Goal: Task Accomplishment & Management: Manage account settings

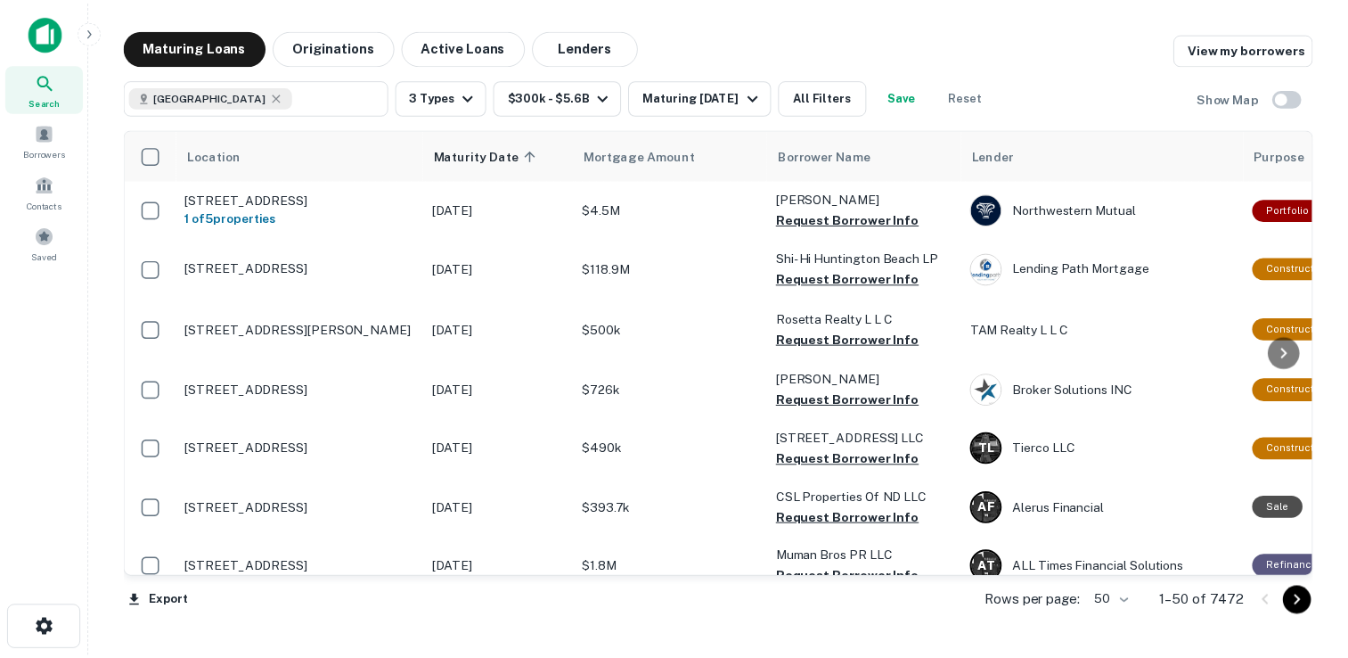
scroll to position [2041, 0]
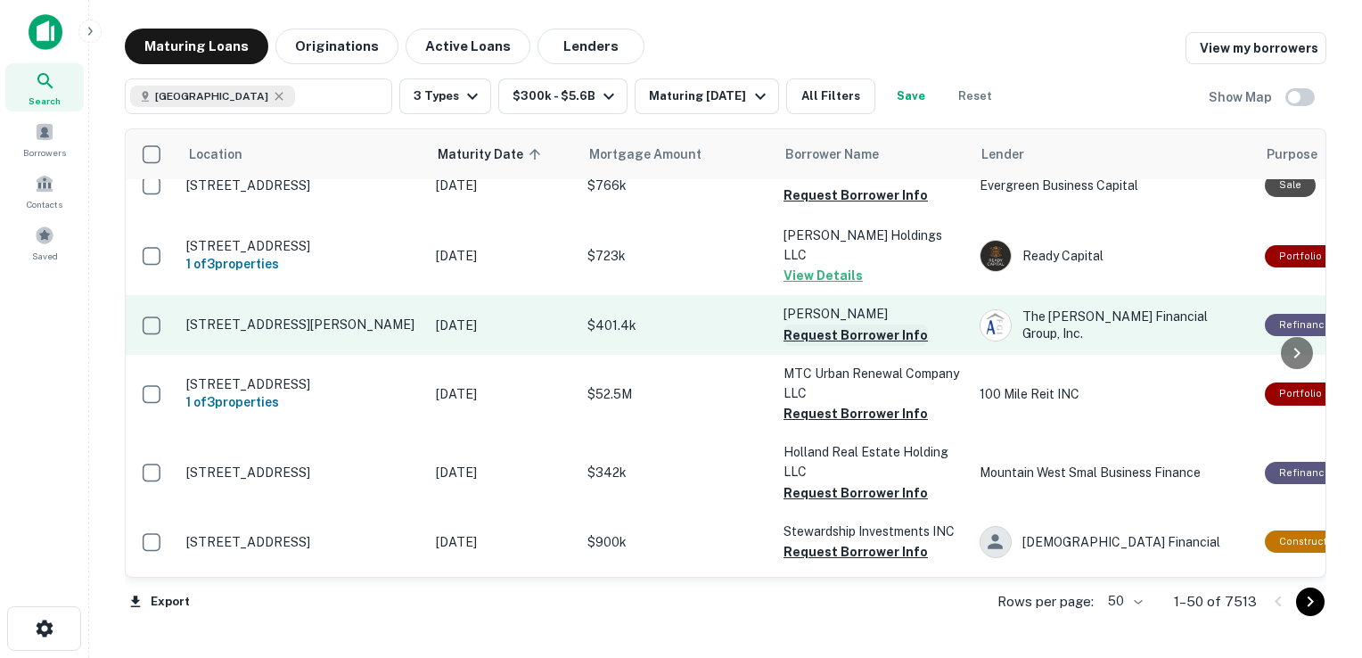
click at [839, 324] on button "Request Borrower Info" at bounding box center [855, 334] width 144 height 21
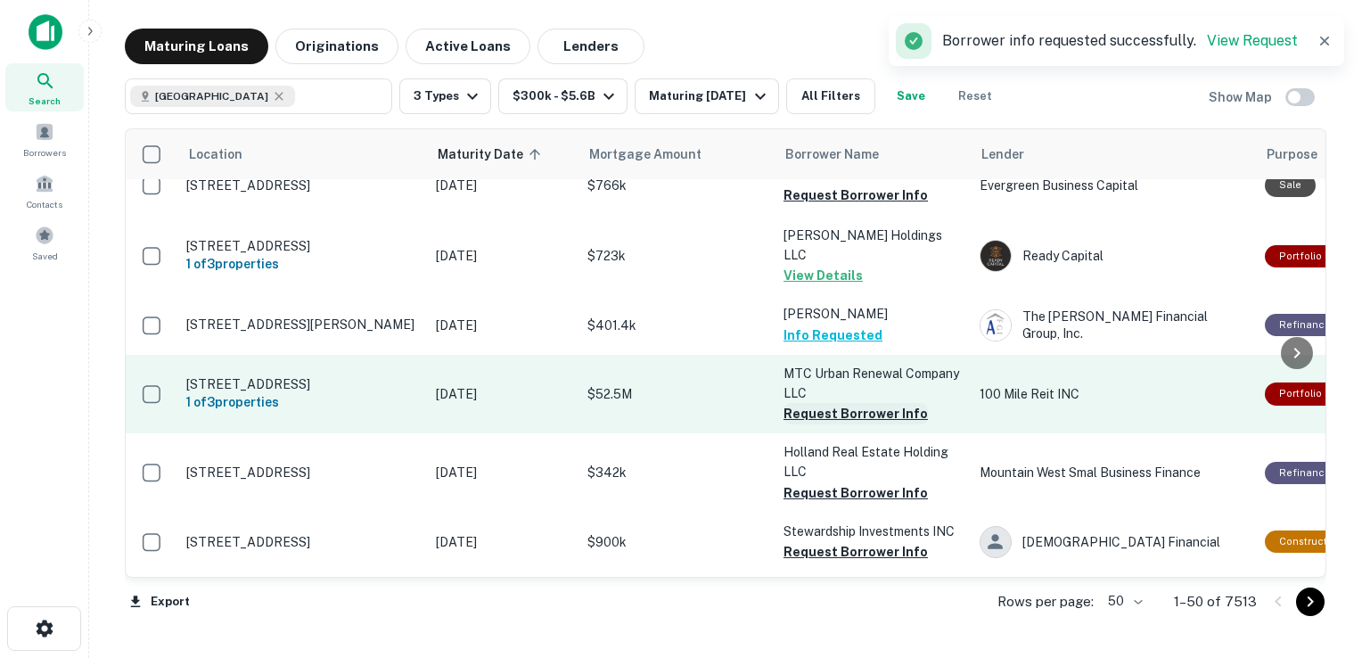
click at [834, 403] on button "Request Borrower Info" at bounding box center [855, 413] width 144 height 21
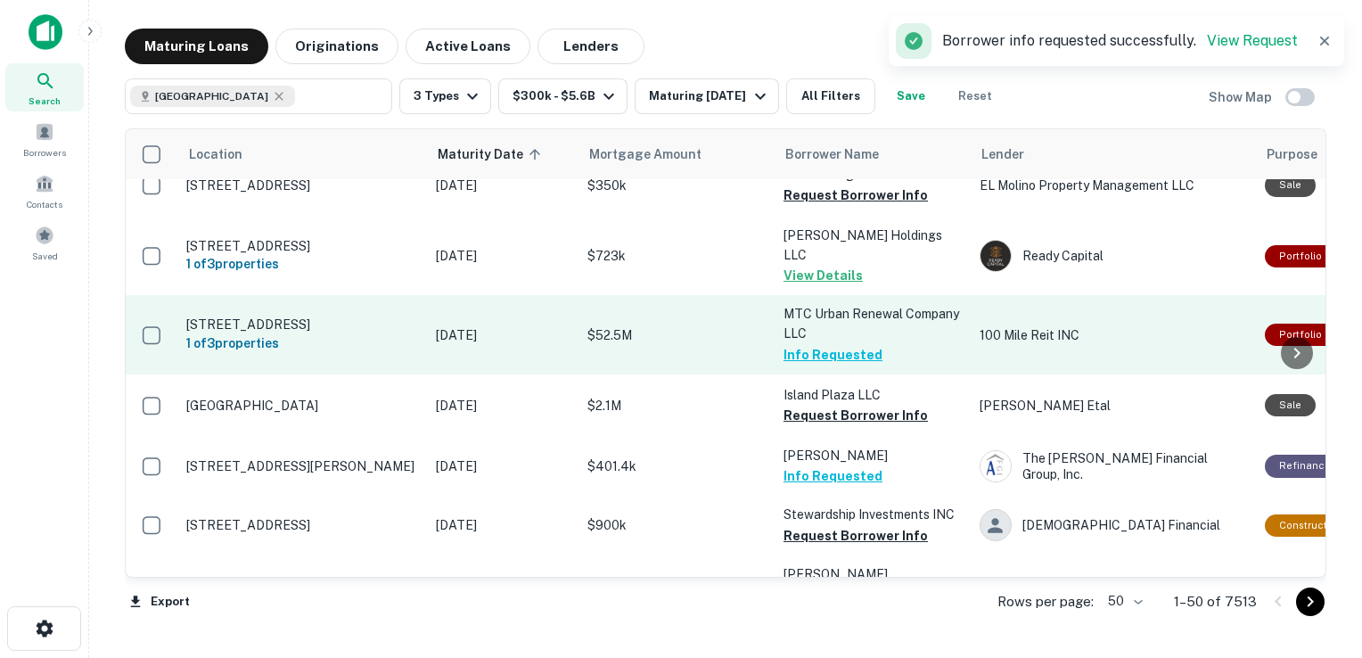
click at [1025, 325] on p "100 Mile Reit INC" at bounding box center [1112, 335] width 267 height 20
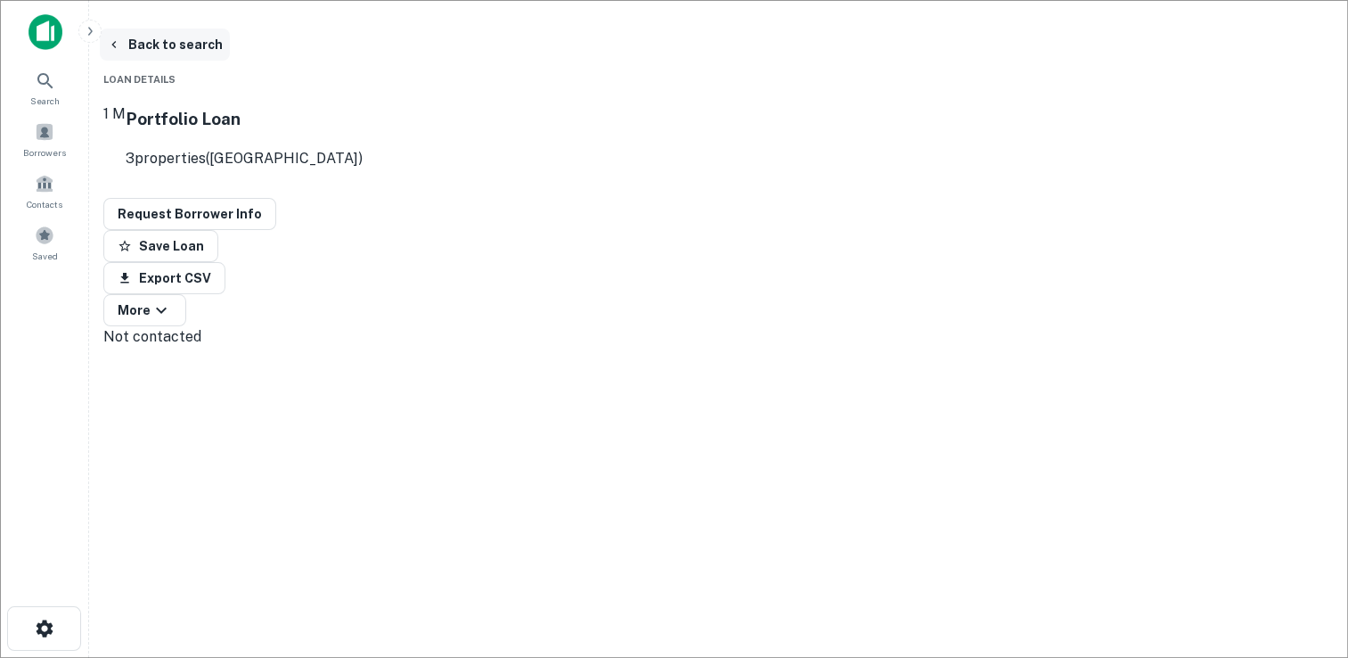
click at [179, 45] on button "Back to search" at bounding box center [165, 45] width 130 height 32
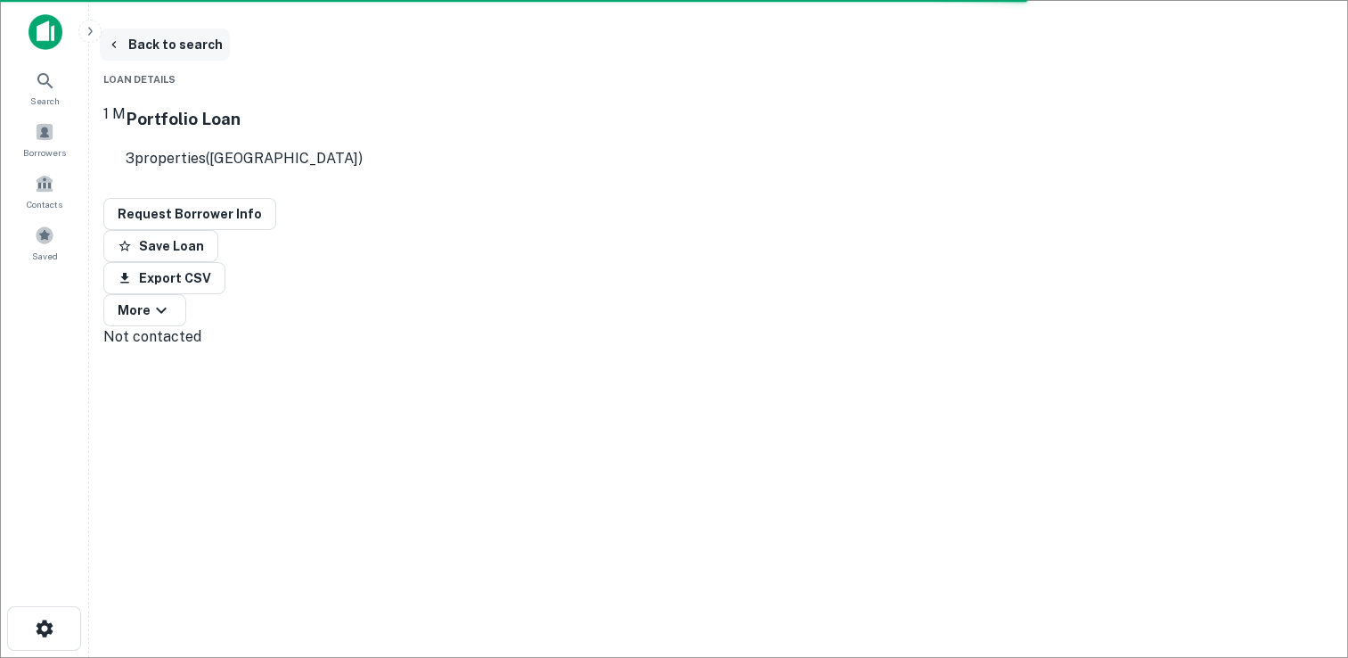
click at [164, 45] on button "Back to search" at bounding box center [165, 45] width 130 height 32
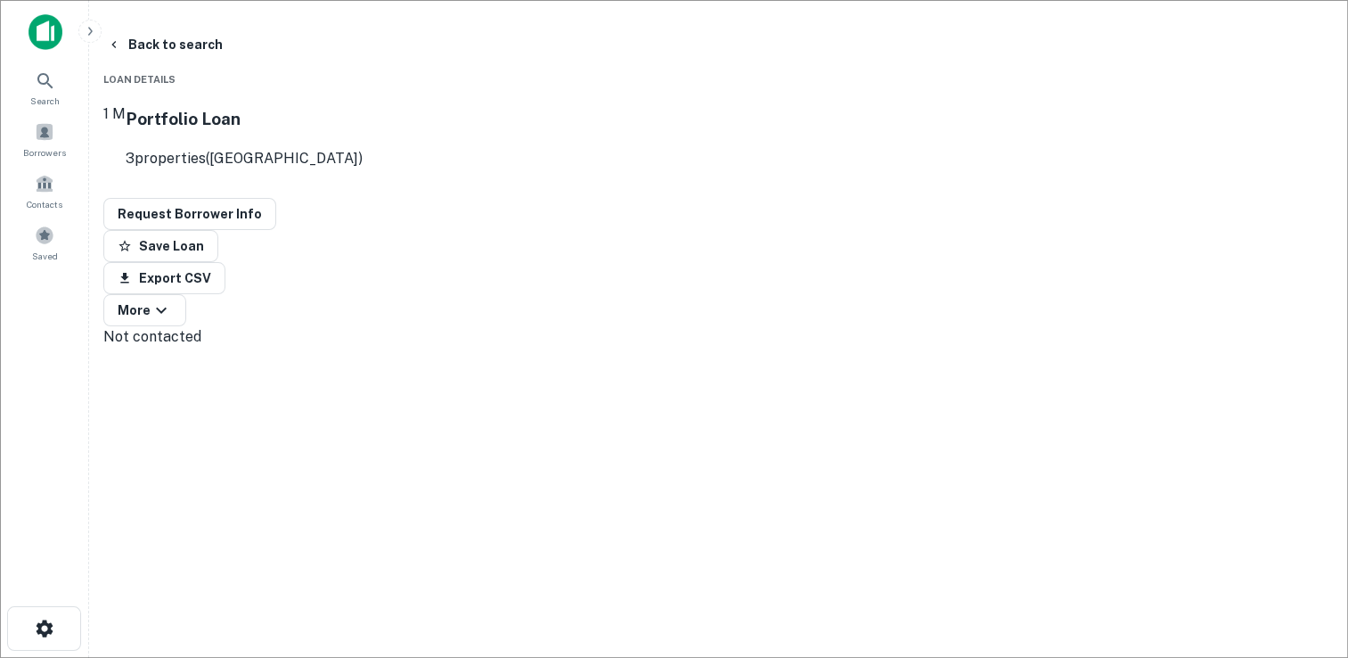
click at [566, 100] on div "1 M Portfolio Loan 3 properties ([GEOGRAPHIC_DATA])" at bounding box center [718, 143] width 1231 height 109
click at [116, 45] on icon "button" at bounding box center [113, 44] width 4 height 7
click at [25, 366] on div "Search Borrowers Contacts Saved" at bounding box center [44, 301] width 88 height 602
click at [27, 85] on icon at bounding box center [15, 73] width 21 height 21
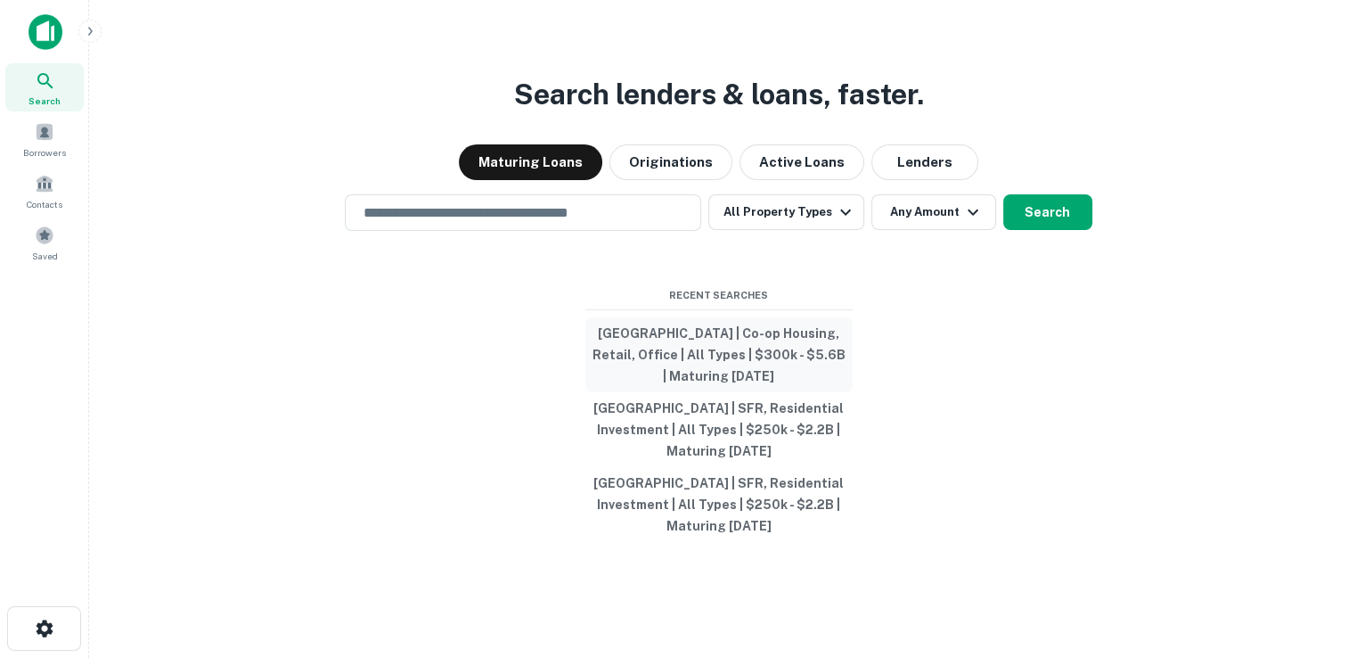
click at [670, 340] on button "[GEOGRAPHIC_DATA] | Co-op Housing, Retail, Office | All Types | $300k - $5.6B |…" at bounding box center [719, 354] width 267 height 75
type input "**********"
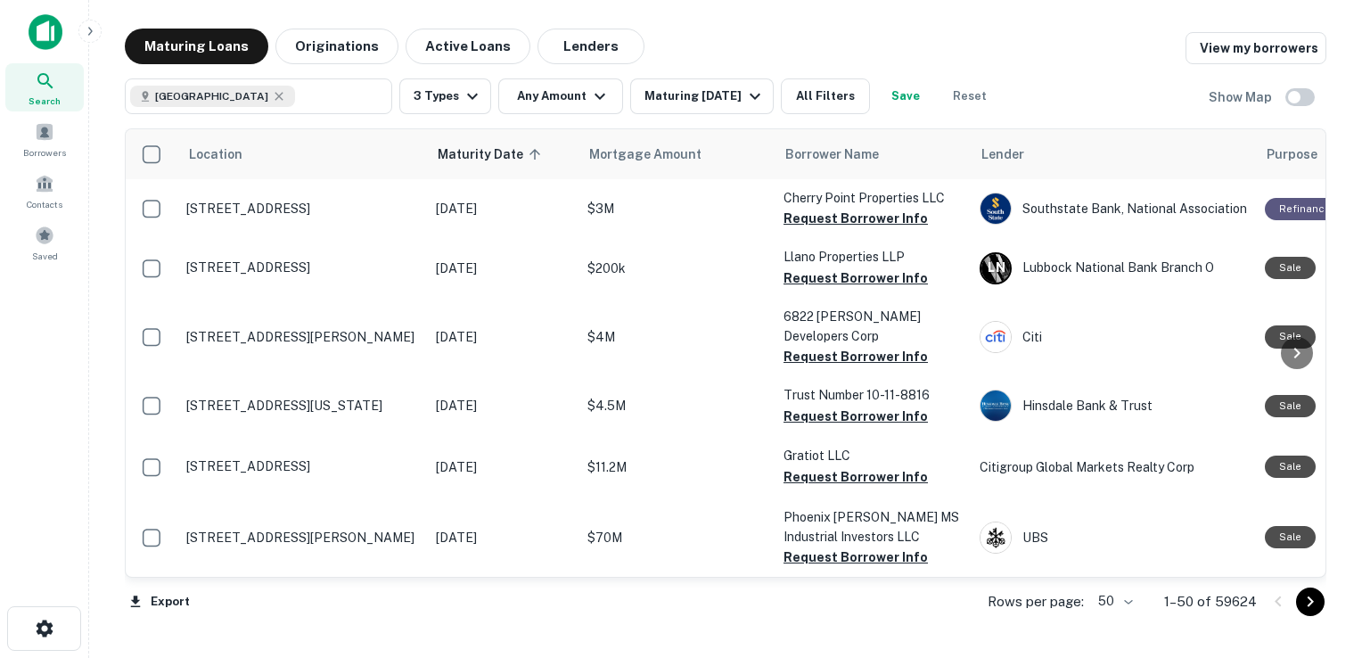
scroll to position [2041, 0]
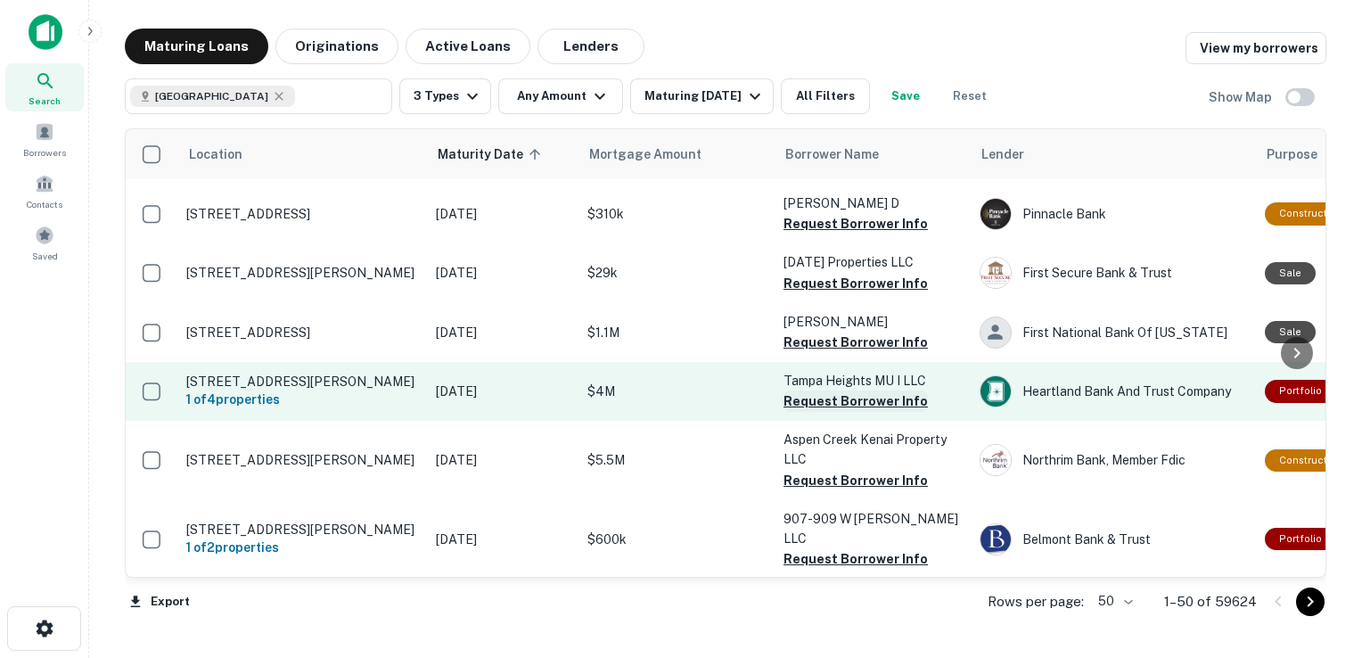
click at [871, 390] on button "Request Borrower Info" at bounding box center [855, 400] width 144 height 21
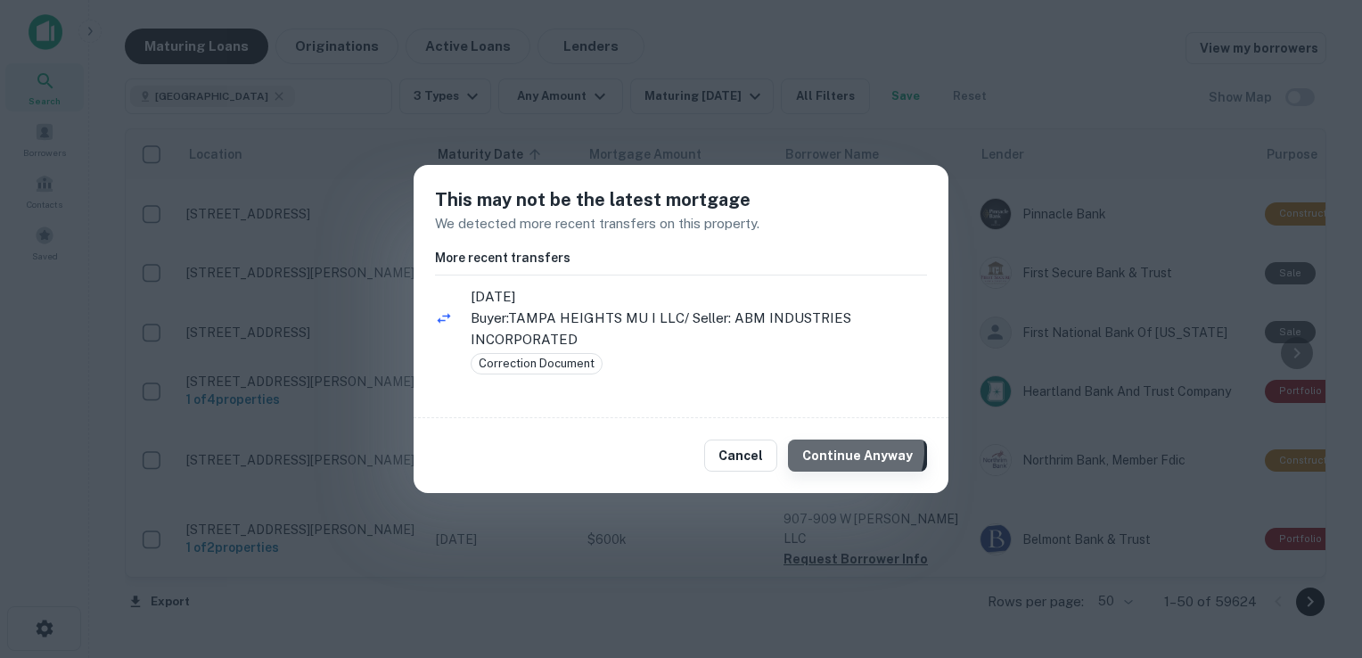
click at [861, 451] on button "Continue Anyway" at bounding box center [857, 455] width 139 height 32
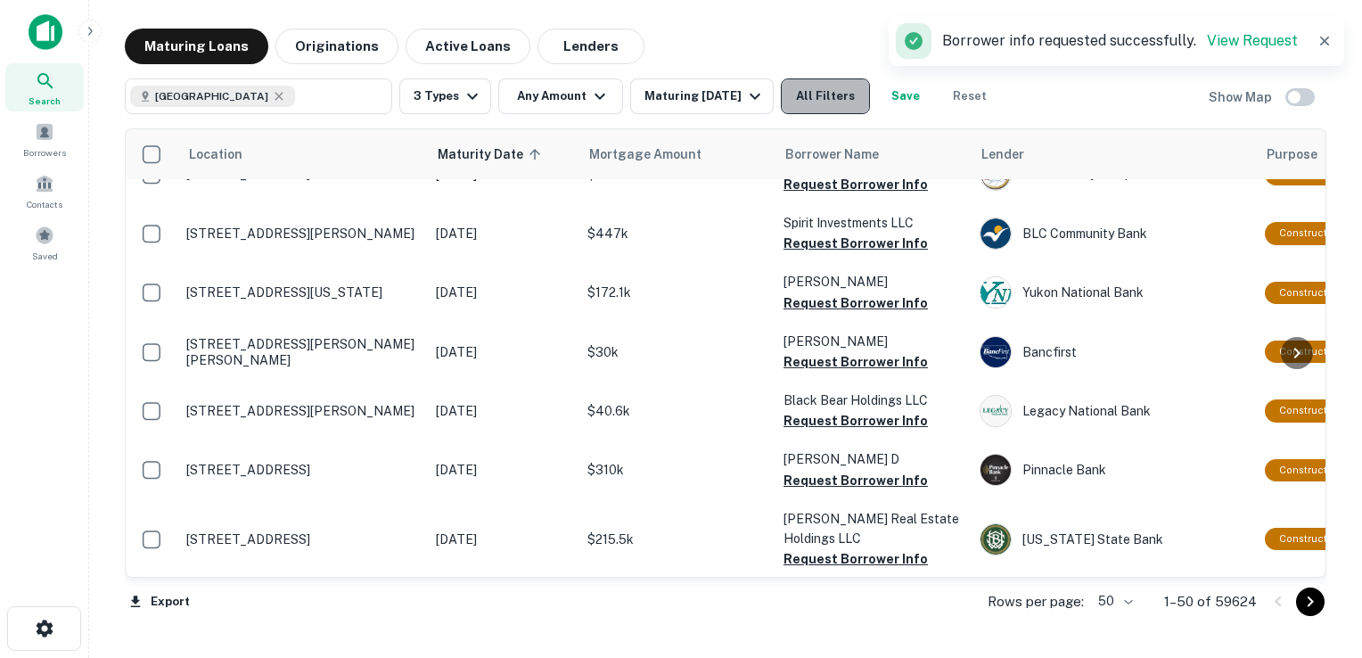
click at [857, 97] on button "All Filters" at bounding box center [825, 96] width 89 height 36
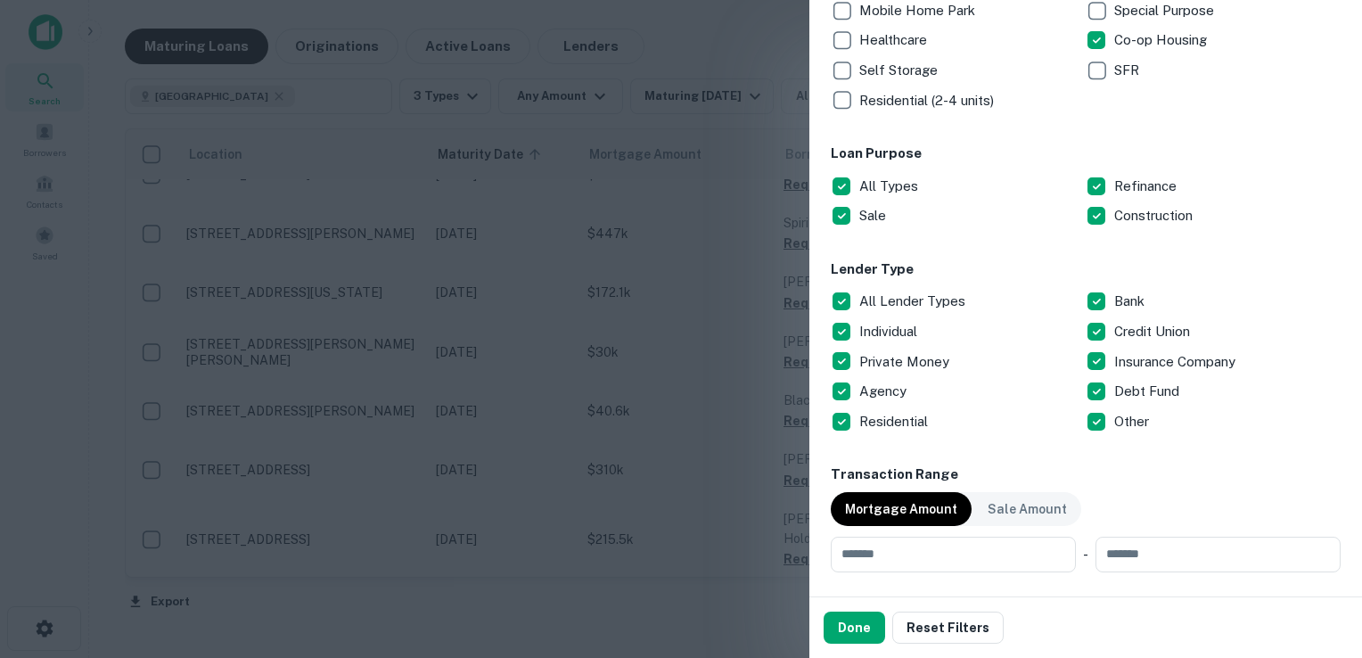
scroll to position [467, 0]
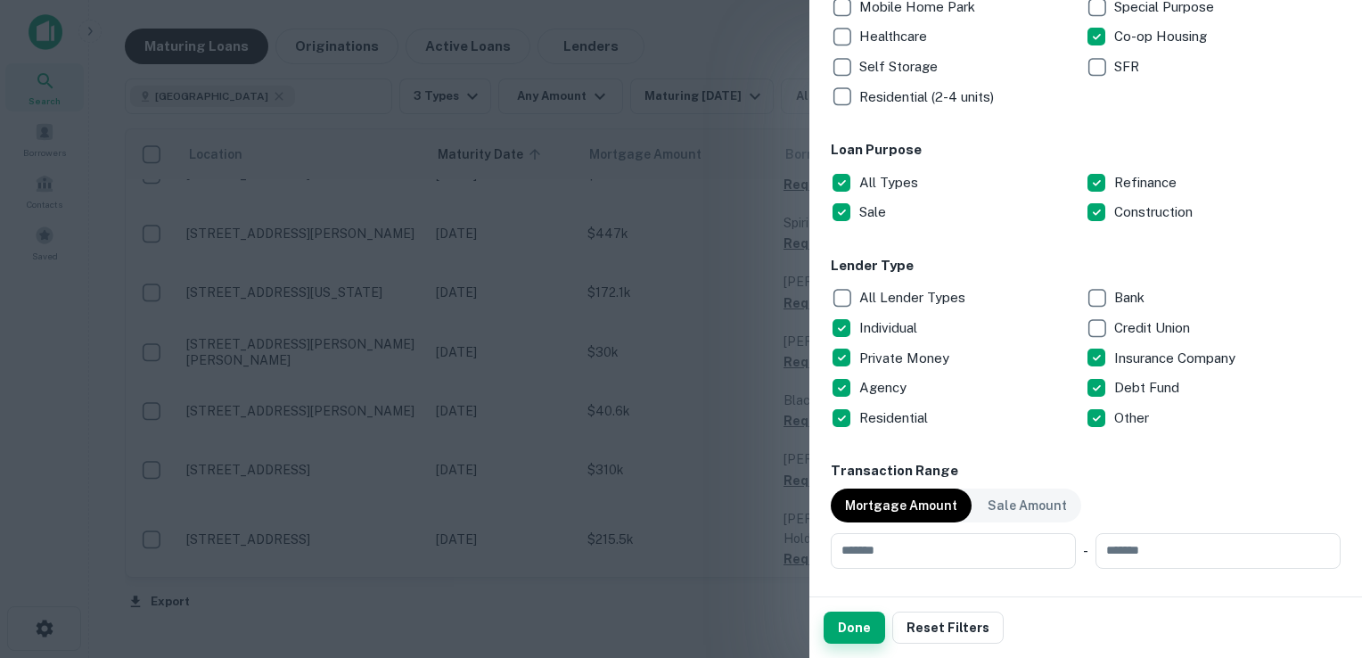
click at [849, 626] on button "Done" at bounding box center [853, 627] width 61 height 32
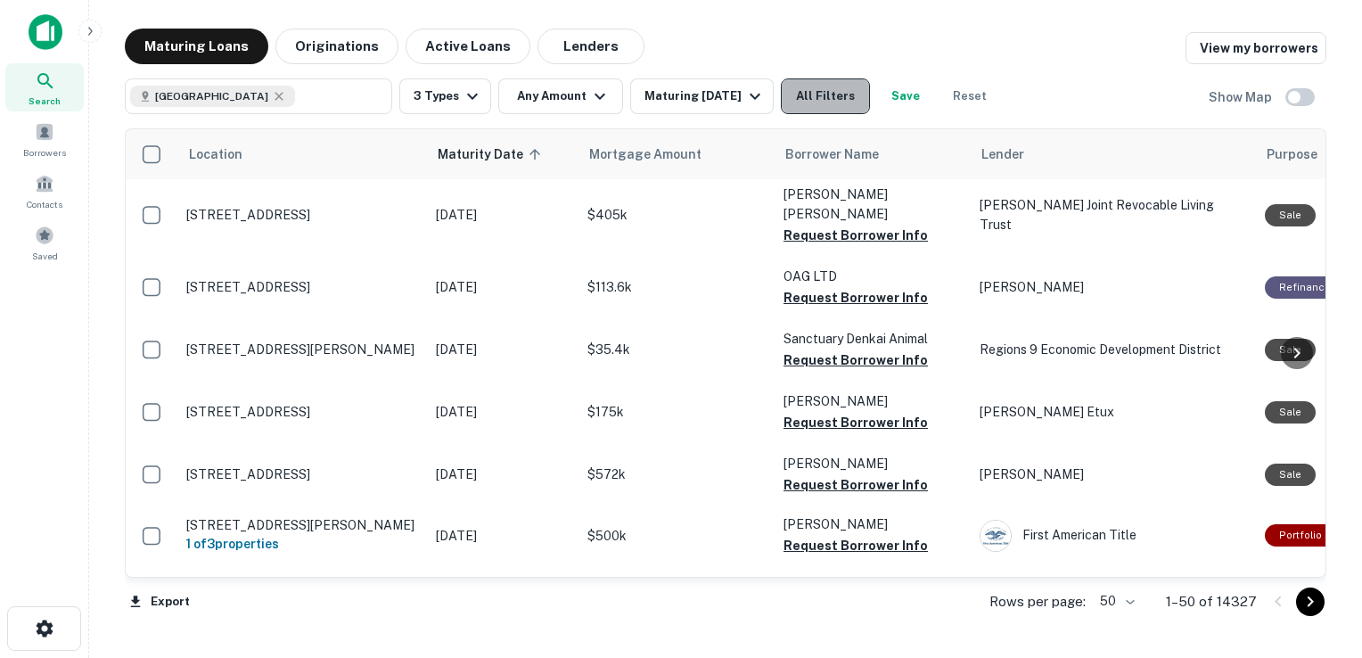
click at [843, 94] on button "All Filters" at bounding box center [825, 96] width 89 height 36
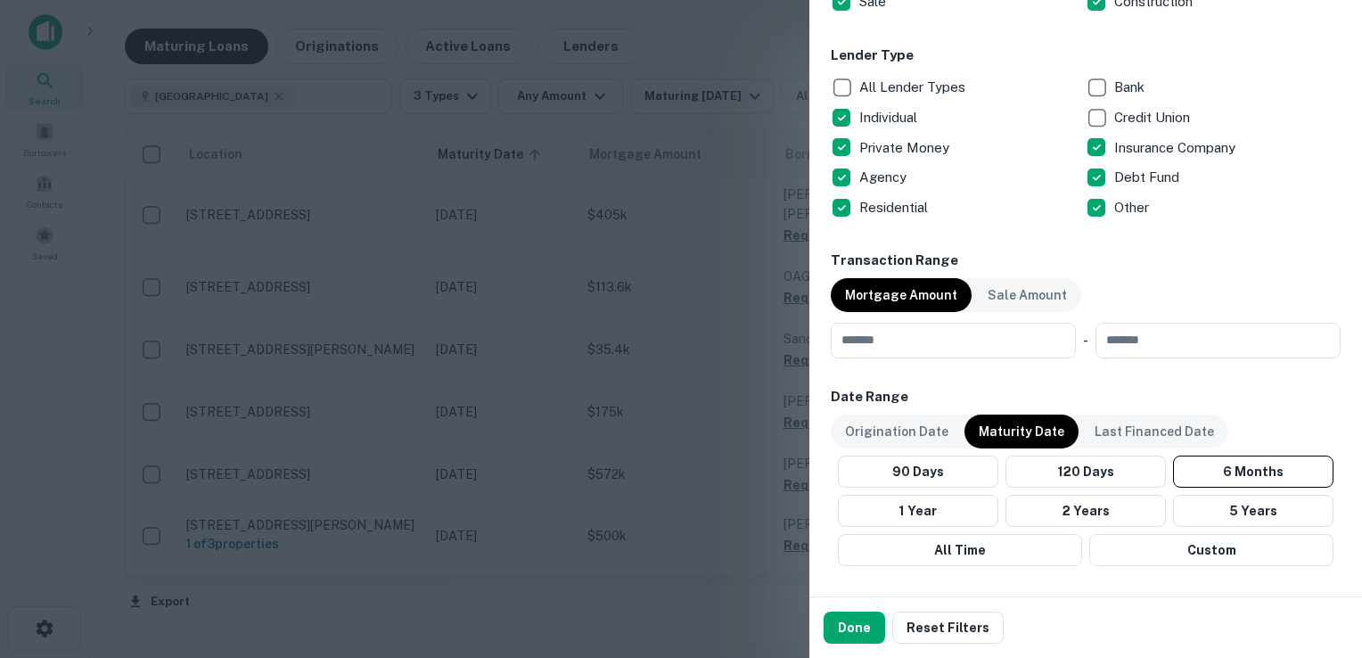
scroll to position [677, 0]
click at [884, 340] on input "number" at bounding box center [947, 341] width 233 height 36
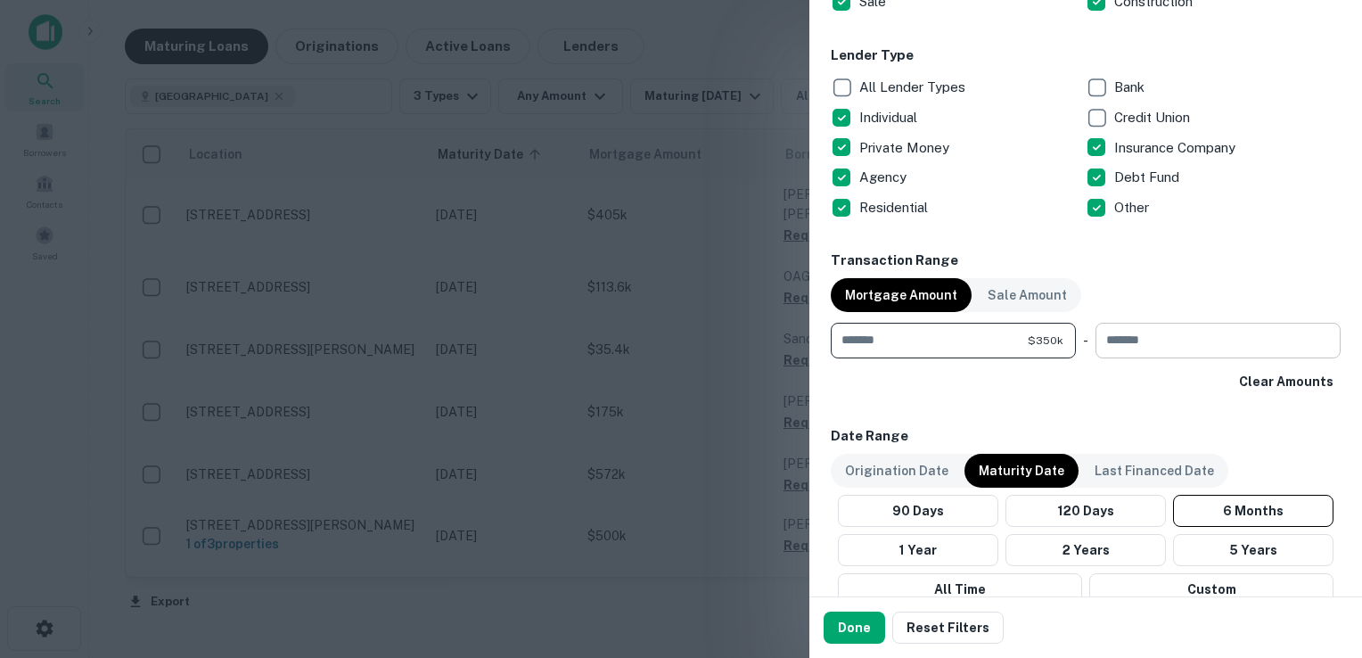
type input "******"
click at [1150, 329] on input "number" at bounding box center [1211, 341] width 233 height 36
type input "**********"
click at [845, 622] on button "Done" at bounding box center [853, 627] width 61 height 32
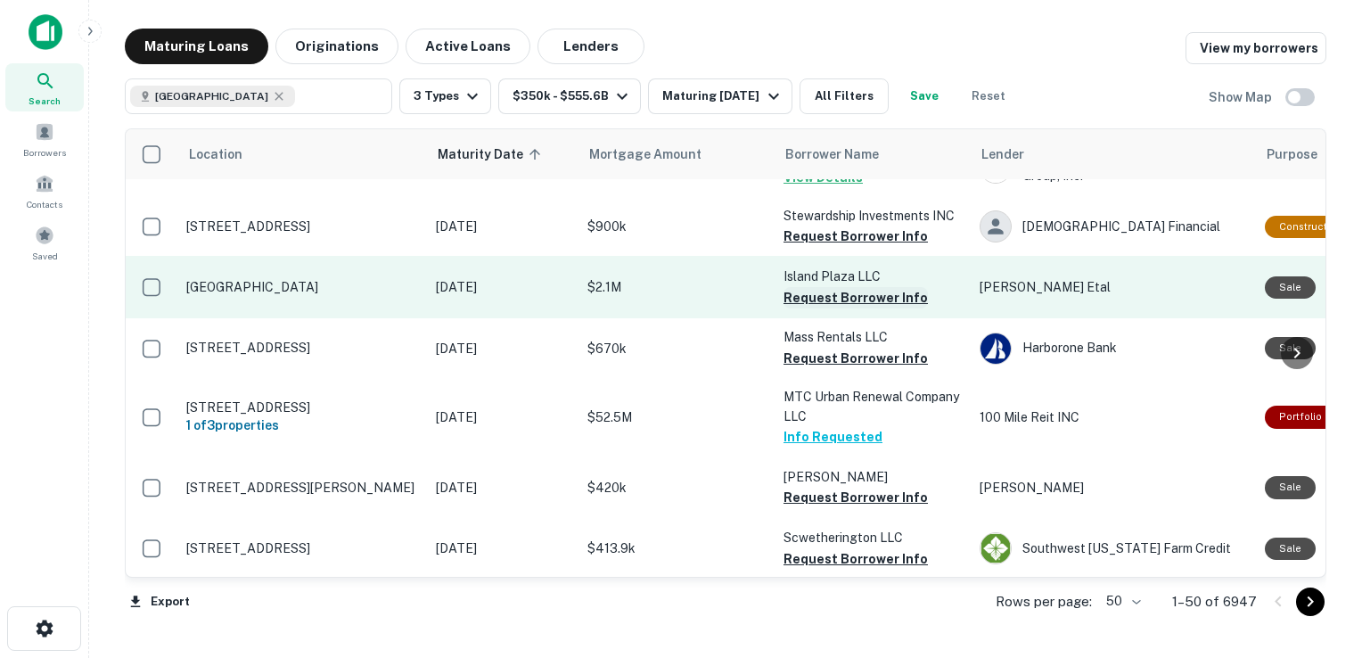
click at [859, 287] on button "Request Borrower Info" at bounding box center [855, 297] width 144 height 21
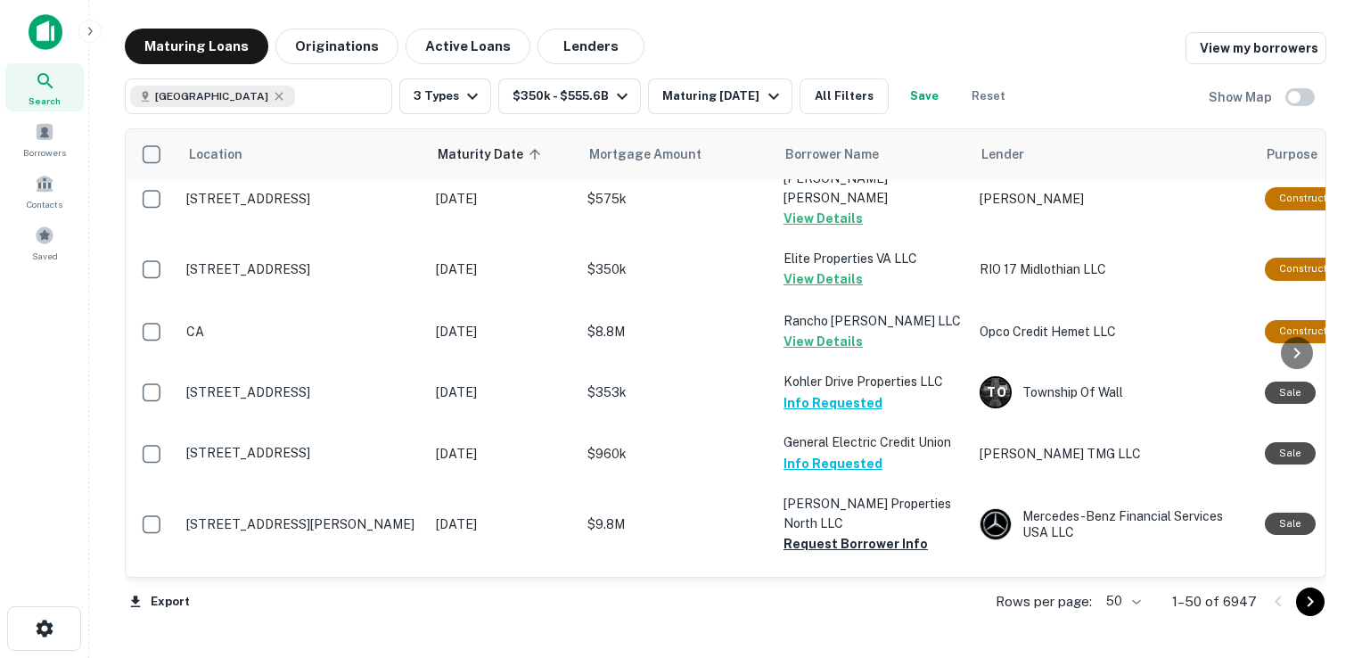
scroll to position [1144, 0]
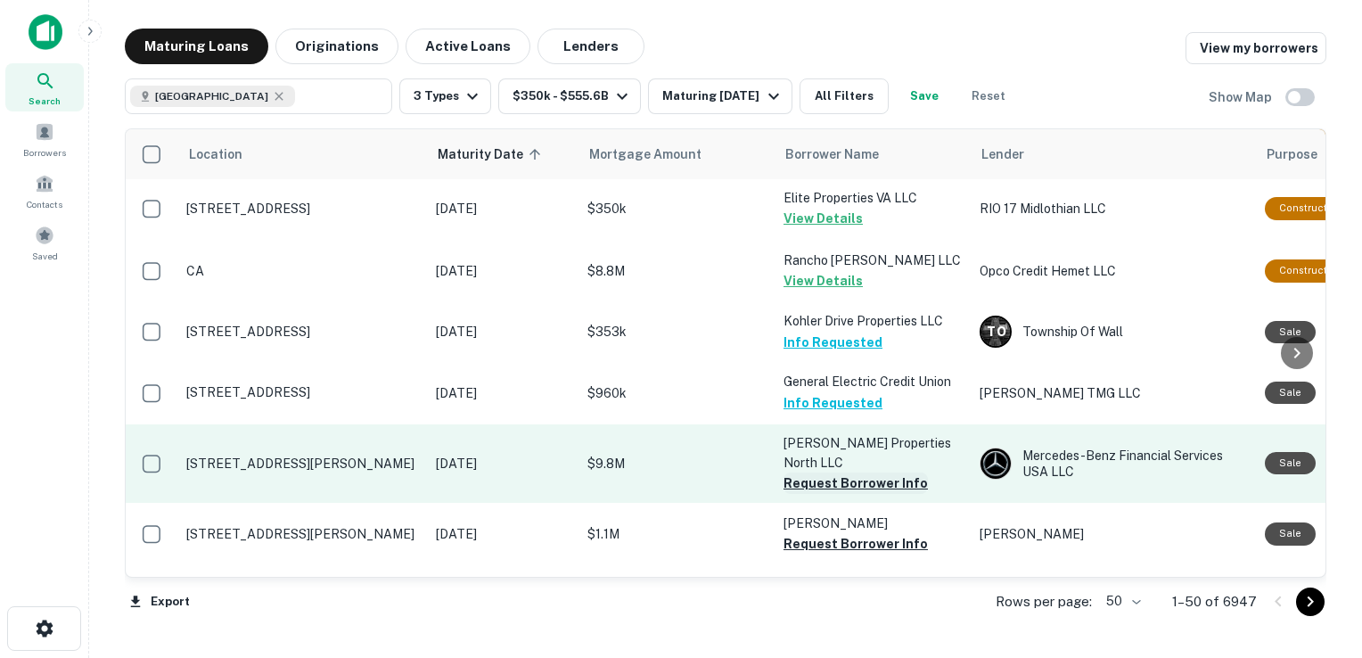
click at [838, 472] on button "Request Borrower Info" at bounding box center [855, 482] width 144 height 21
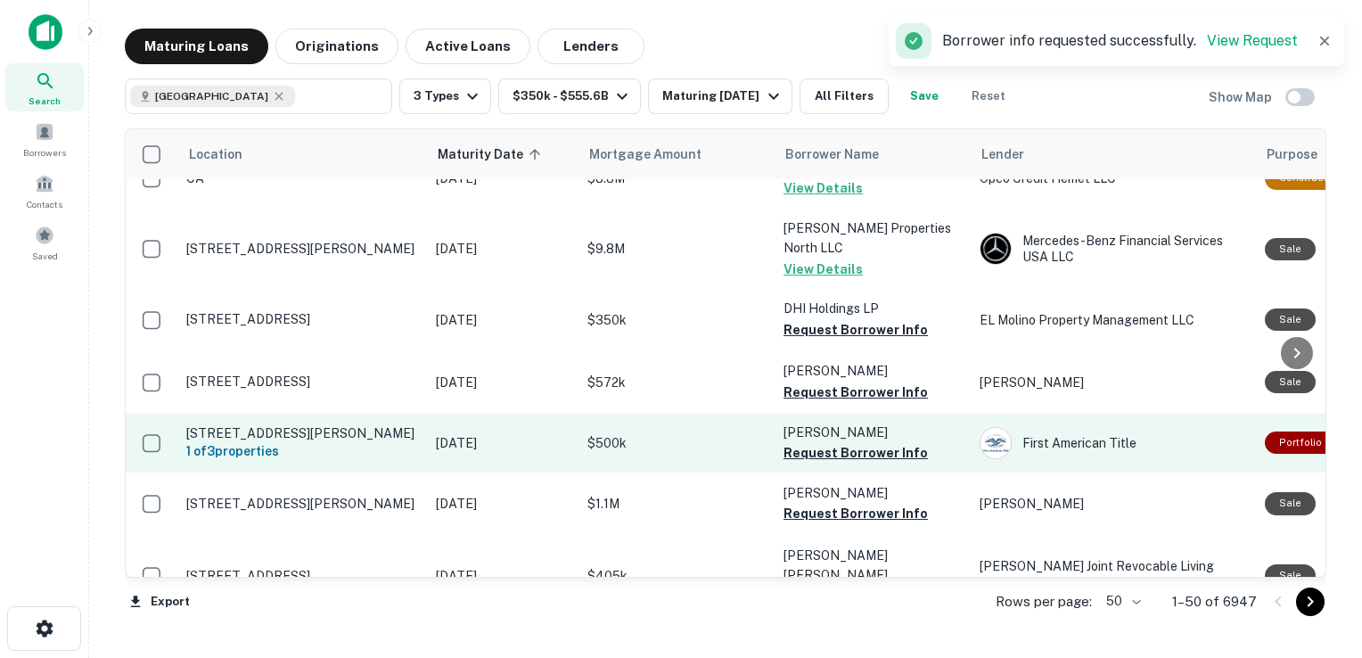
scroll to position [1240, 0]
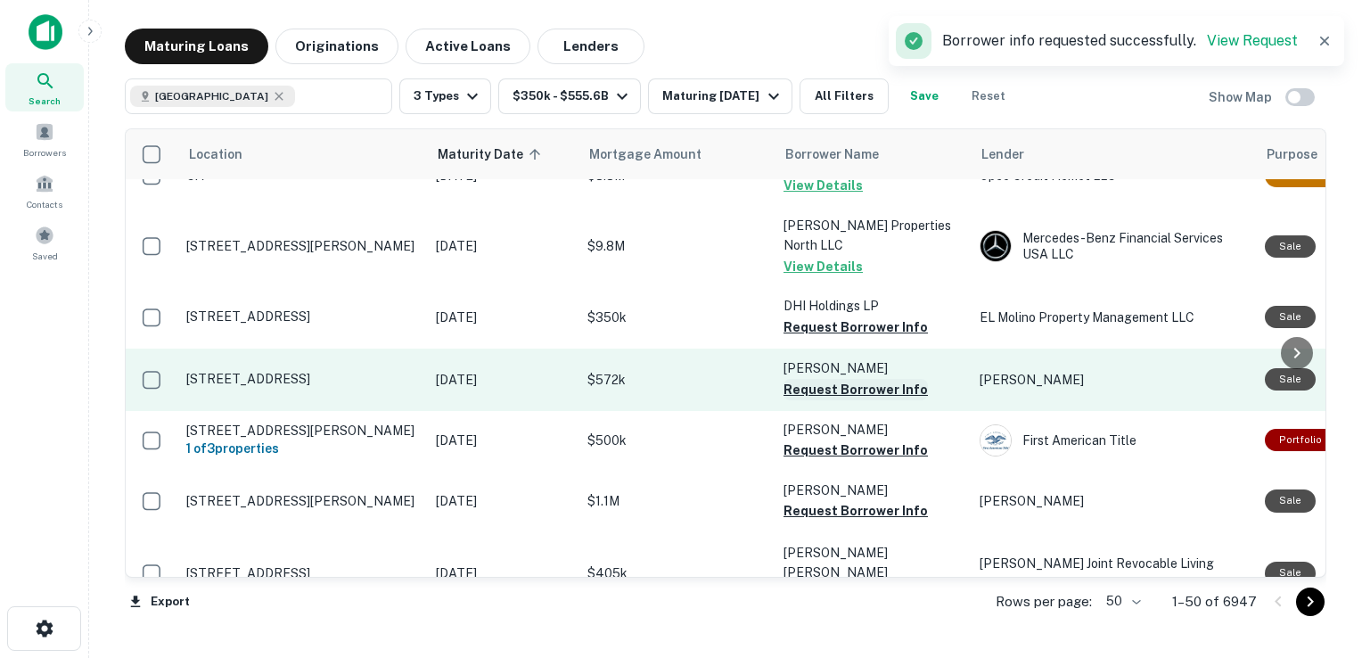
click at [813, 379] on button "Request Borrower Info" at bounding box center [855, 389] width 144 height 21
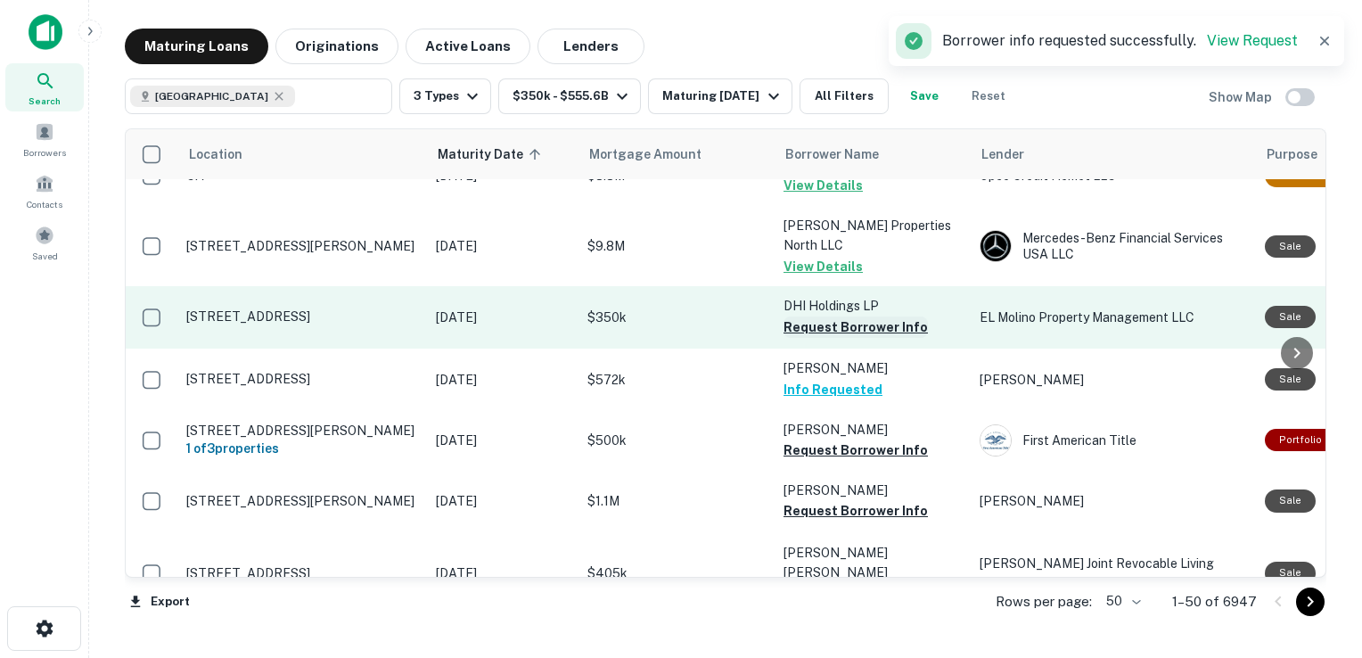
click at [825, 316] on button "Request Borrower Info" at bounding box center [855, 326] width 144 height 21
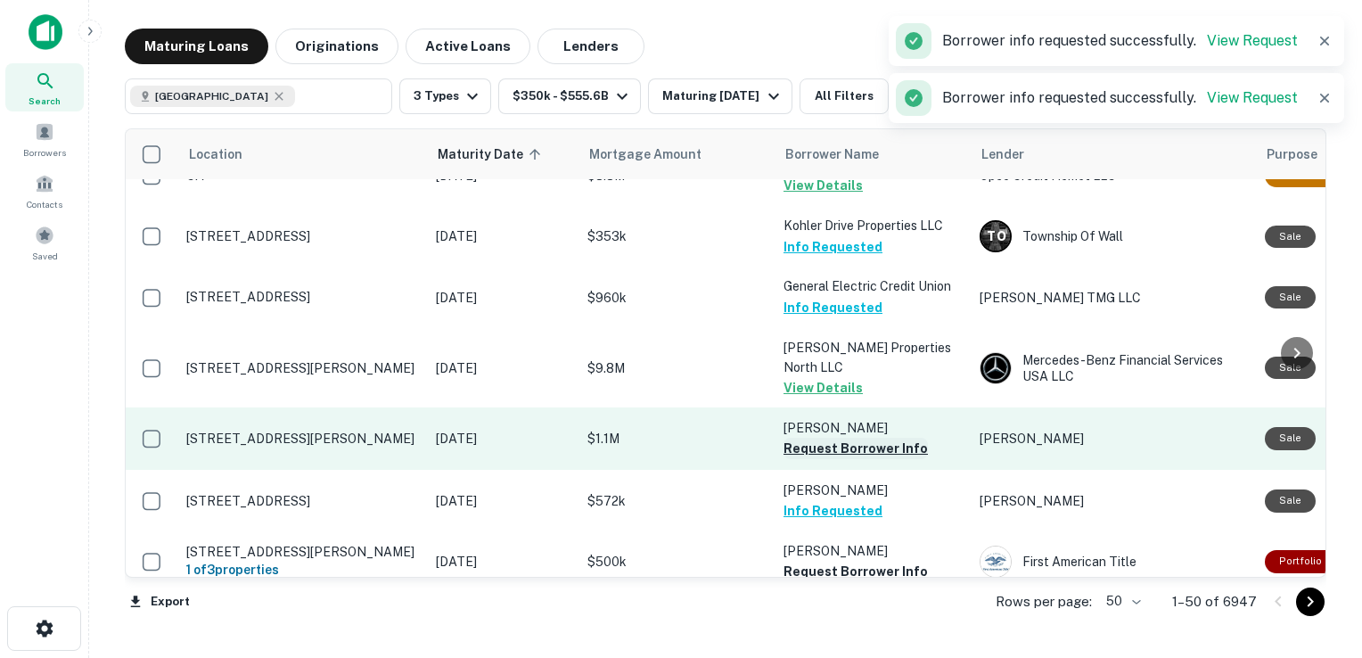
click at [838, 438] on button "Request Borrower Info" at bounding box center [855, 448] width 144 height 21
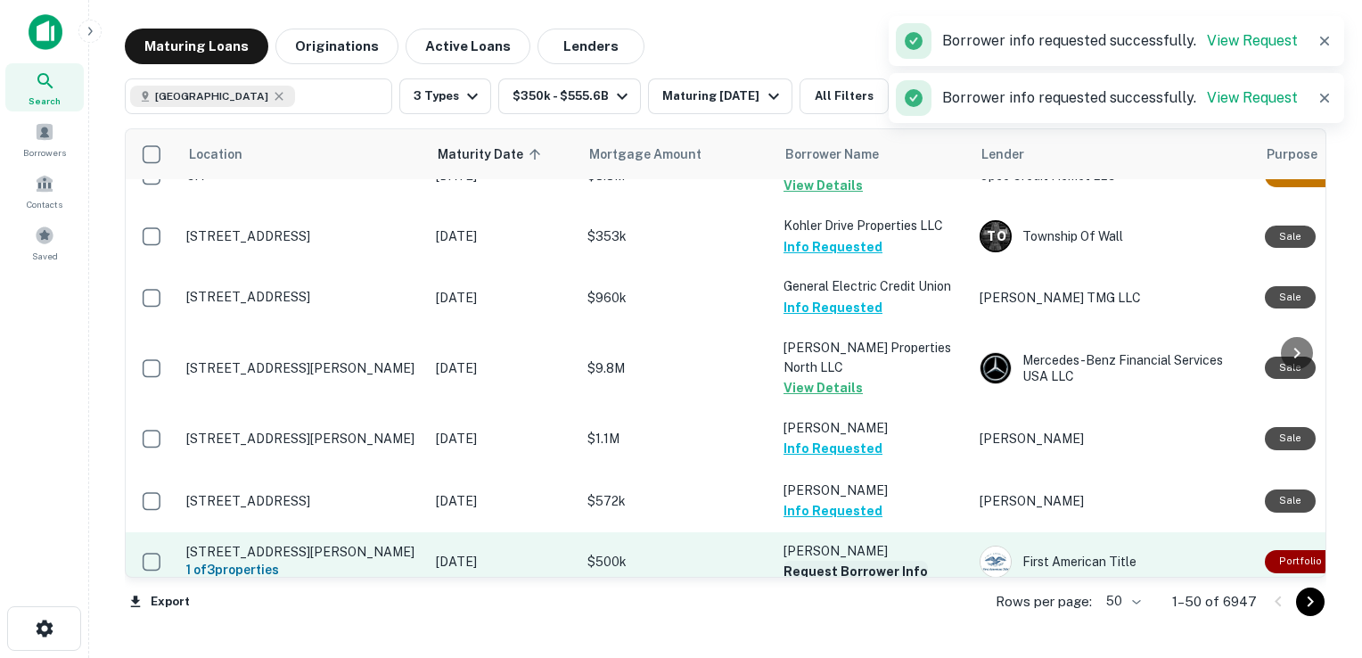
click at [813, 561] on button "Request Borrower Info" at bounding box center [855, 571] width 144 height 21
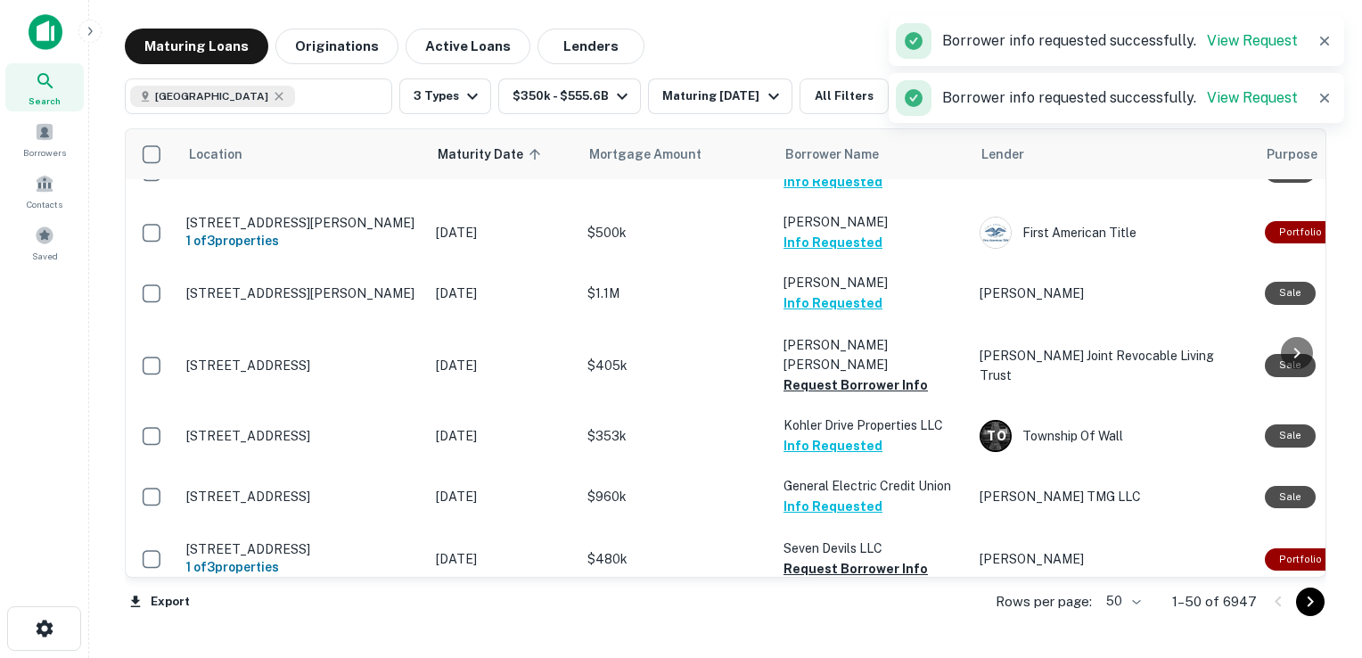
scroll to position [1454, 0]
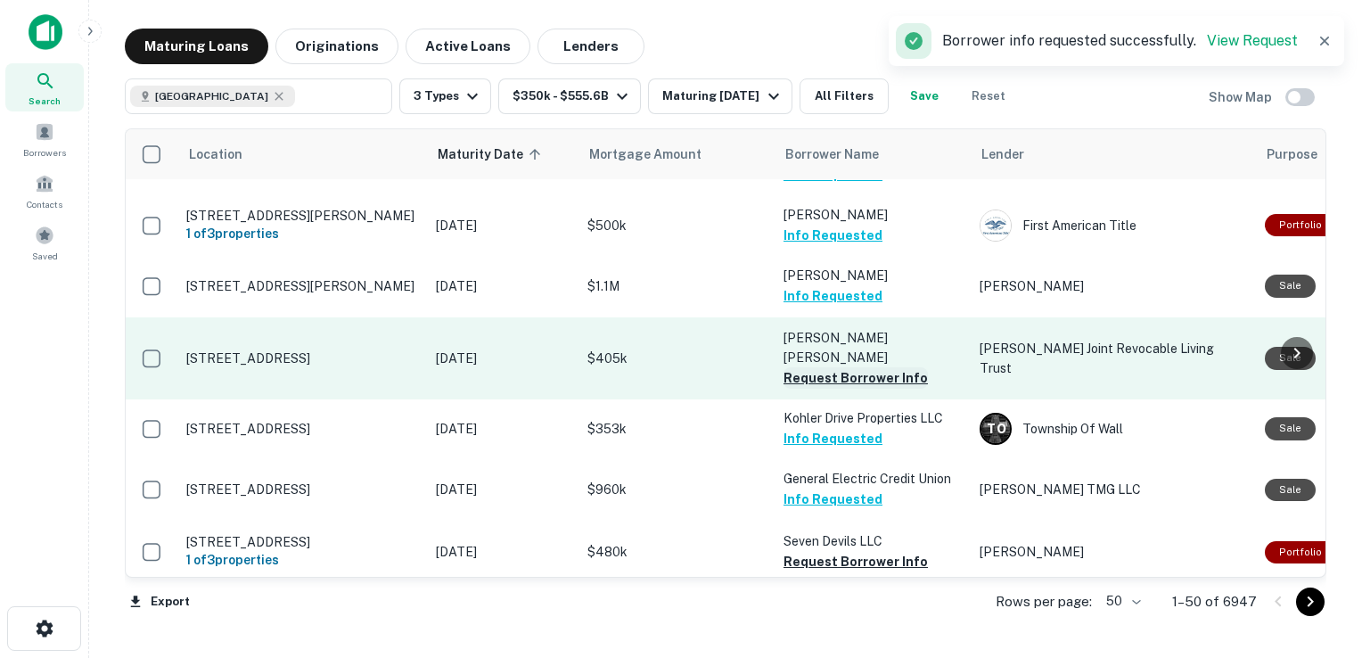
click at [821, 367] on button "Request Borrower Info" at bounding box center [855, 377] width 144 height 21
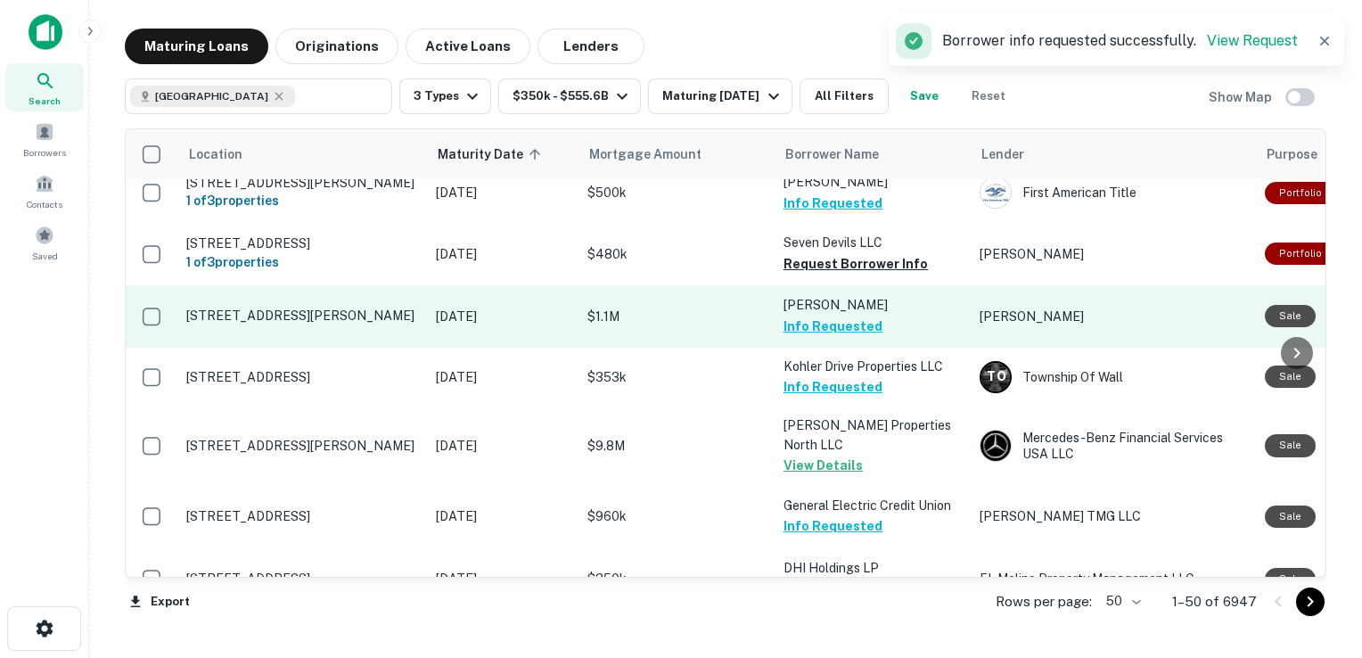
scroll to position [1425, 0]
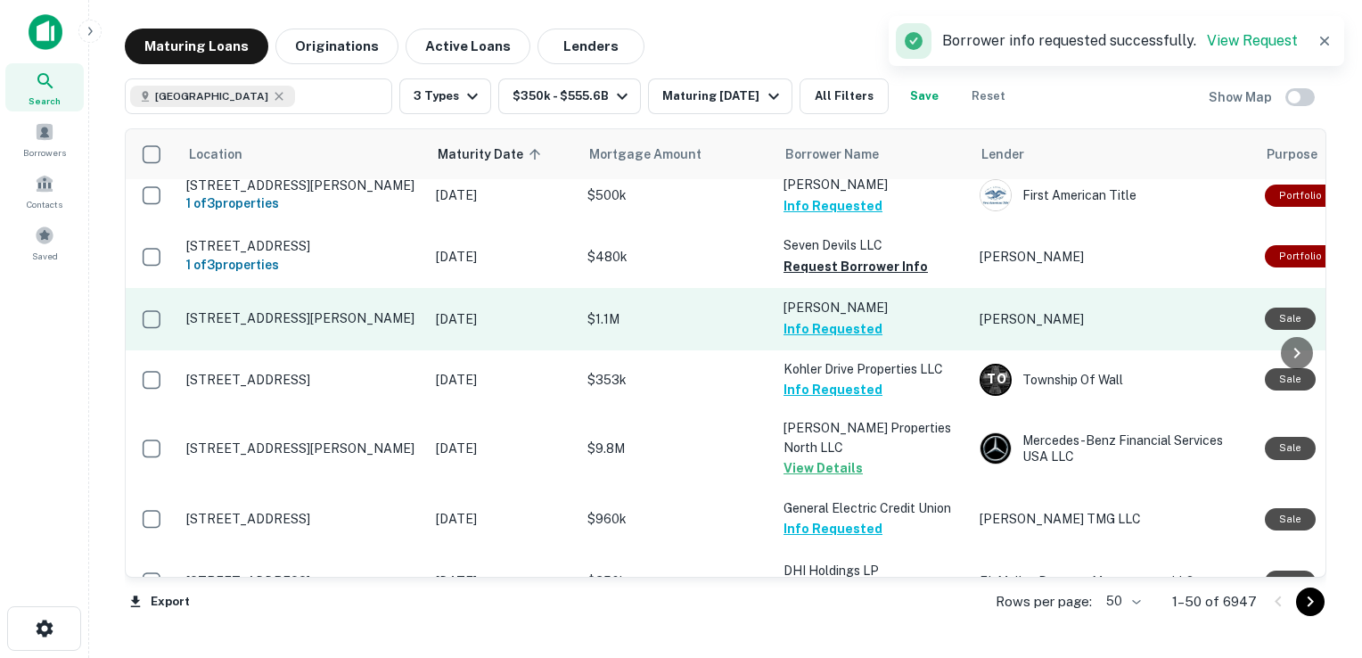
click at [840, 256] on button "Request Borrower Info" at bounding box center [855, 266] width 144 height 21
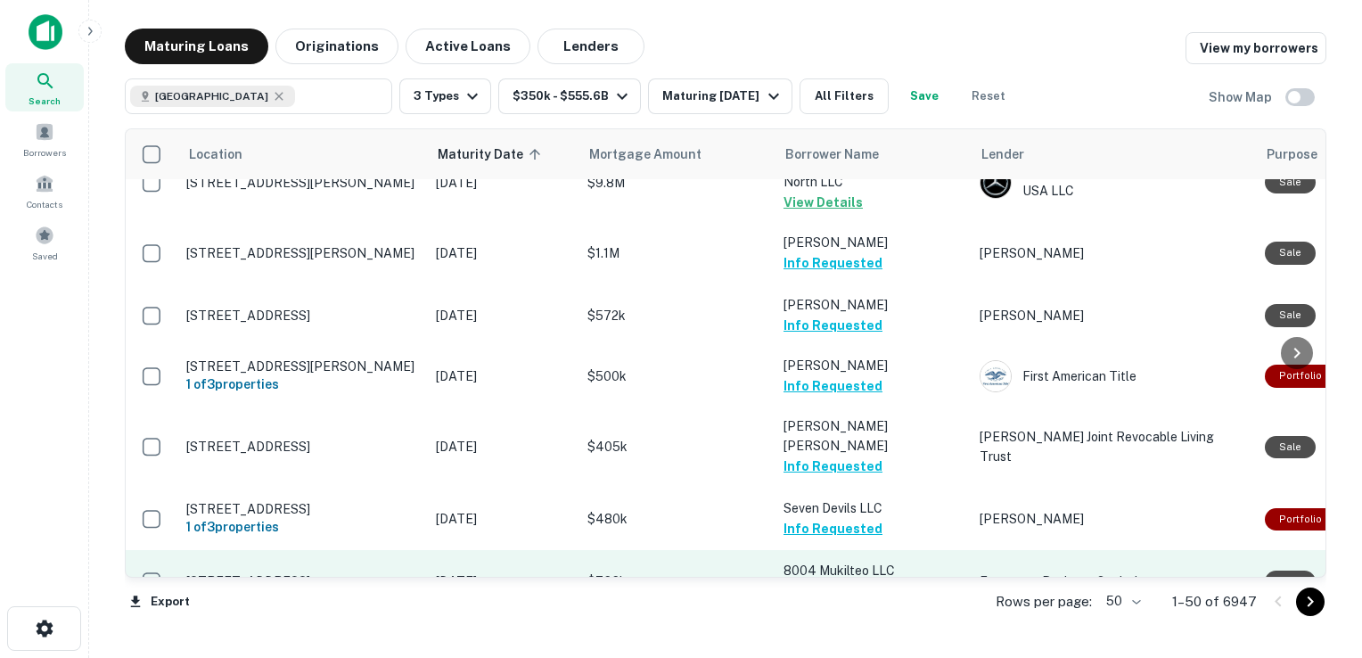
click at [795, 580] on button "Request Borrower Info" at bounding box center [855, 590] width 144 height 21
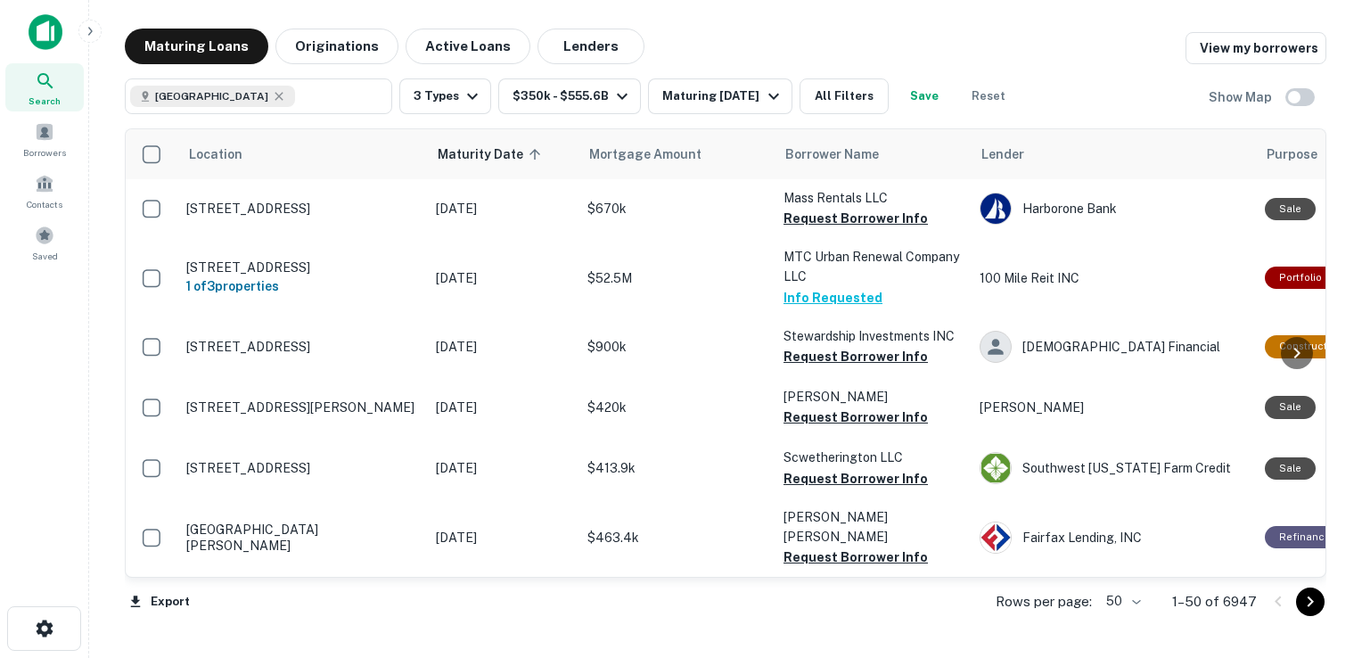
scroll to position [2060, 0]
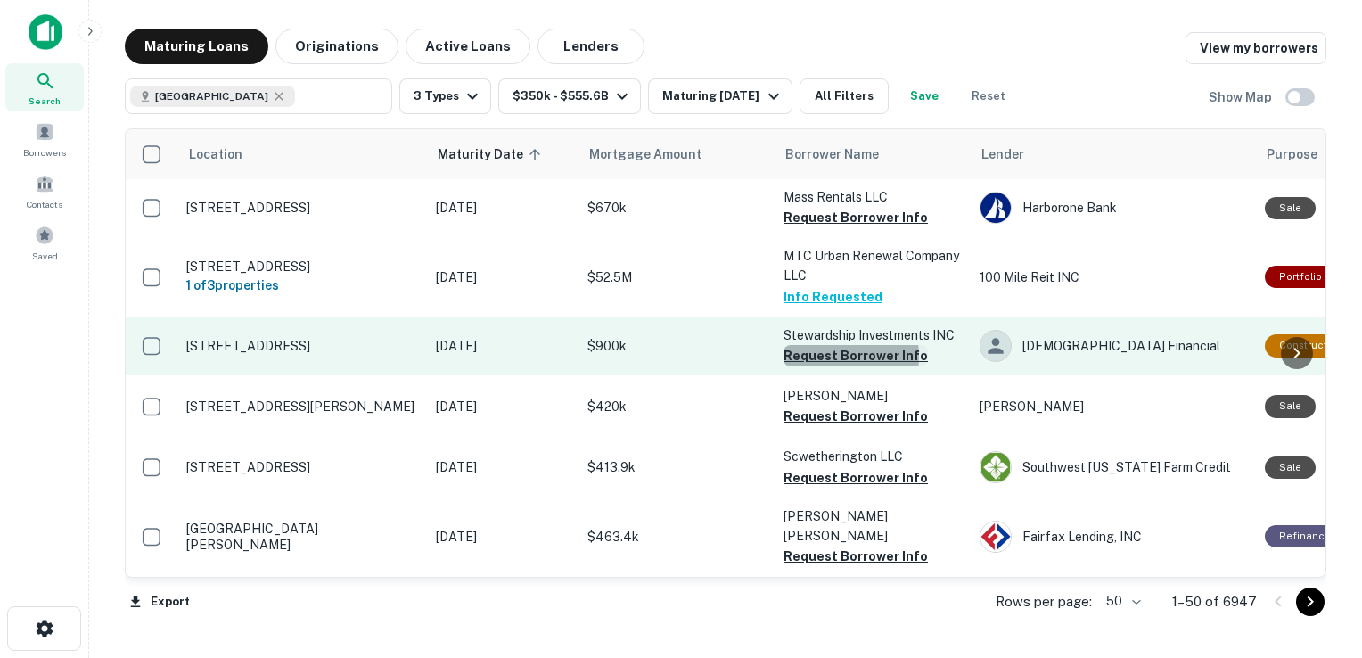
click at [821, 345] on button "Request Borrower Info" at bounding box center [855, 355] width 144 height 21
click at [851, 345] on button "Request Borrower Info" at bounding box center [855, 355] width 144 height 21
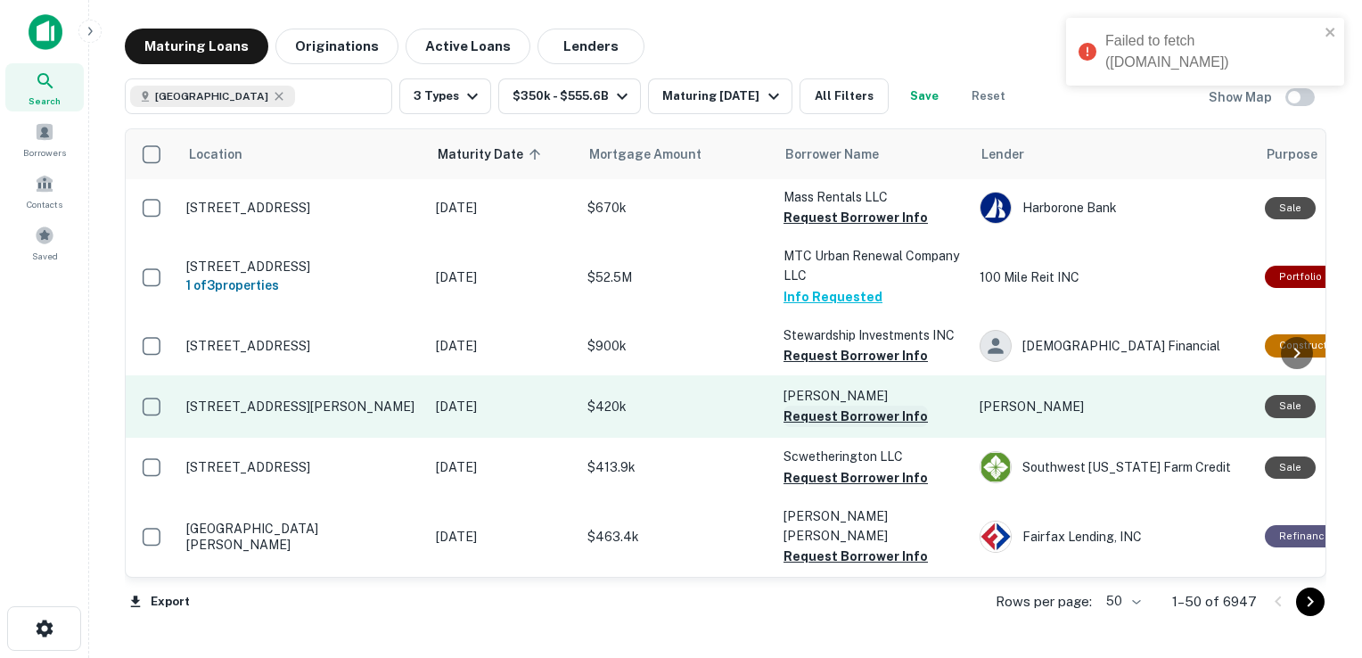
click at [845, 405] on button "Request Borrower Info" at bounding box center [855, 415] width 144 height 21
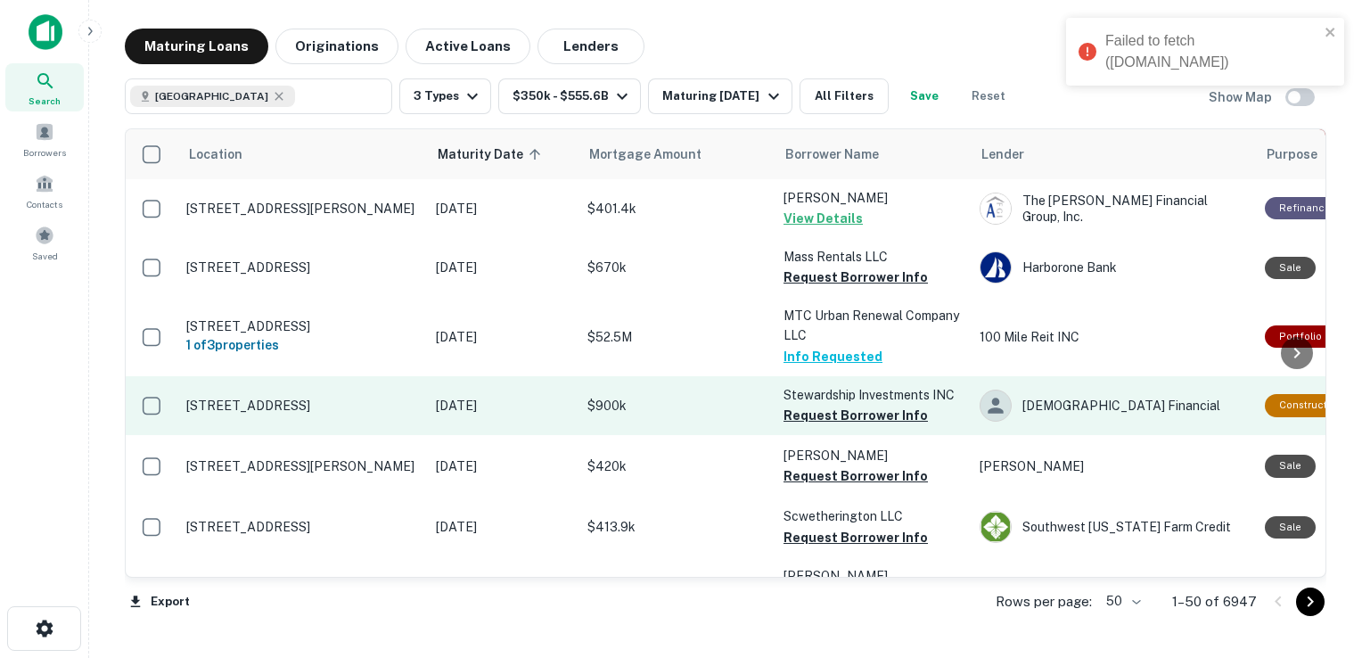
scroll to position [2002, 0]
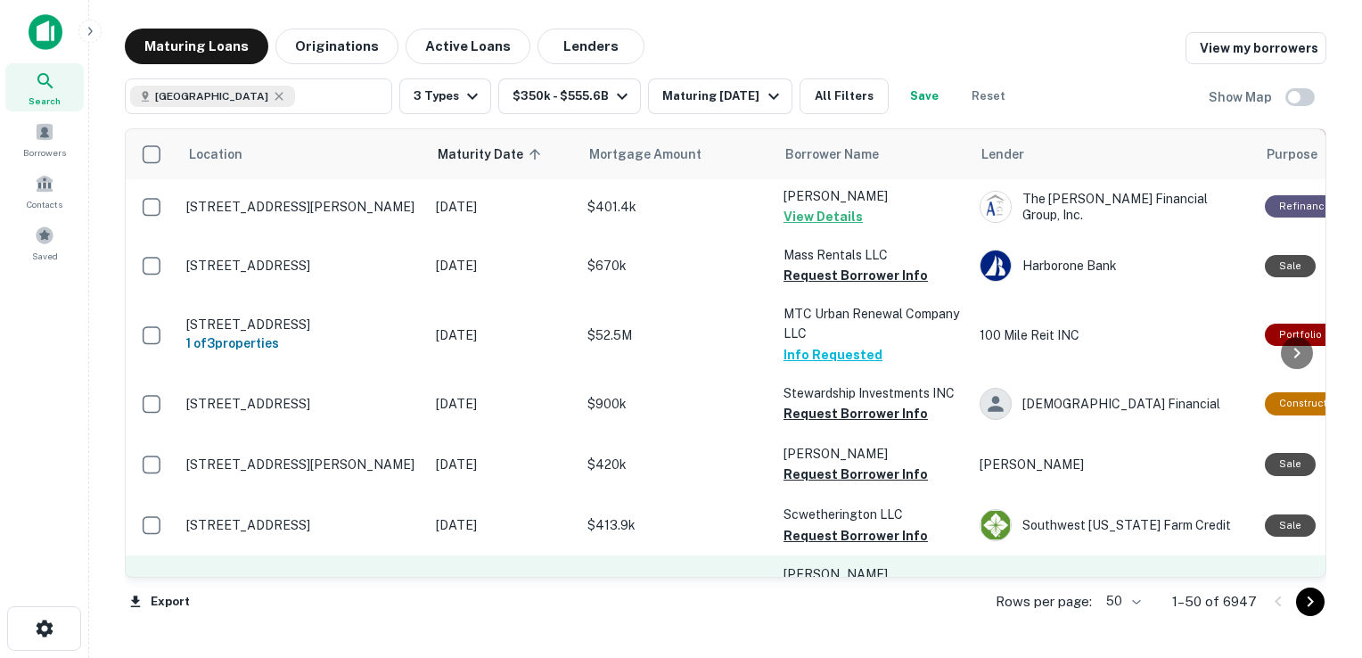
click at [856, 603] on button "Request Borrower Info" at bounding box center [855, 613] width 144 height 21
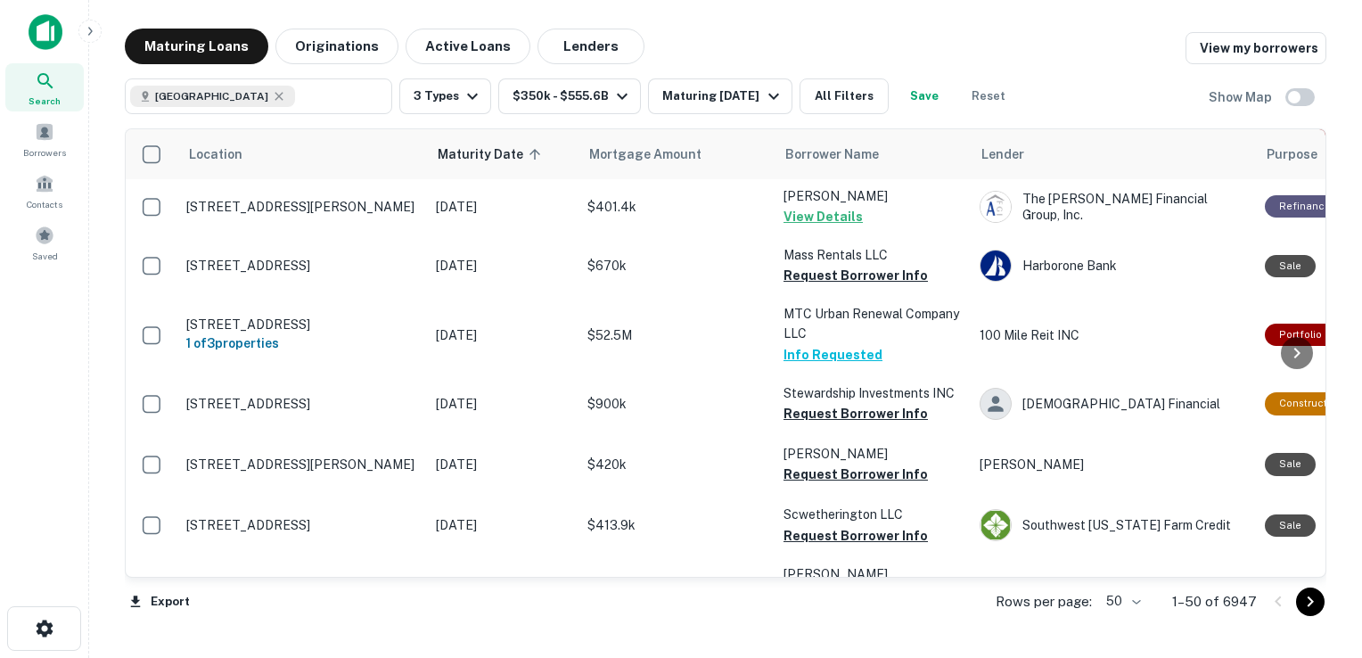
click at [1159, 84] on div "United States ​ 3 Types $350k - $555.6B Maturing In 6 Months All Filters Save R…" at bounding box center [725, 89] width 1201 height 50
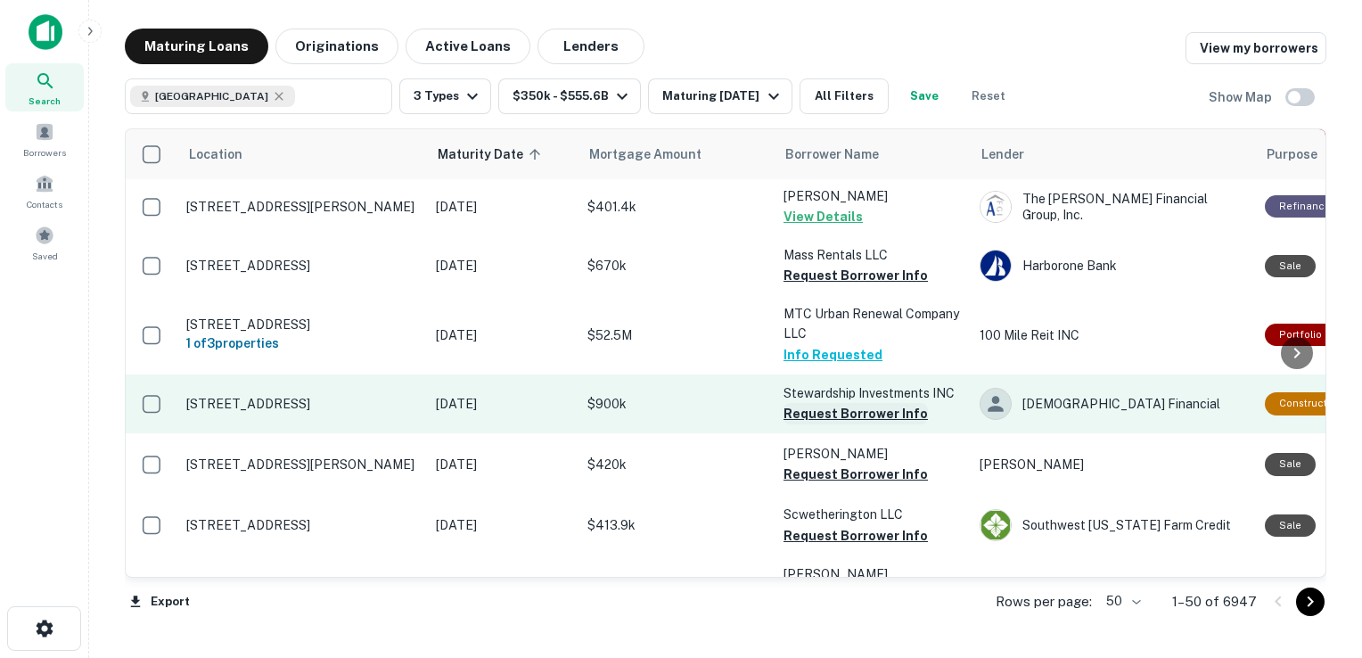
click at [847, 403] on button "Request Borrower Info" at bounding box center [855, 413] width 144 height 21
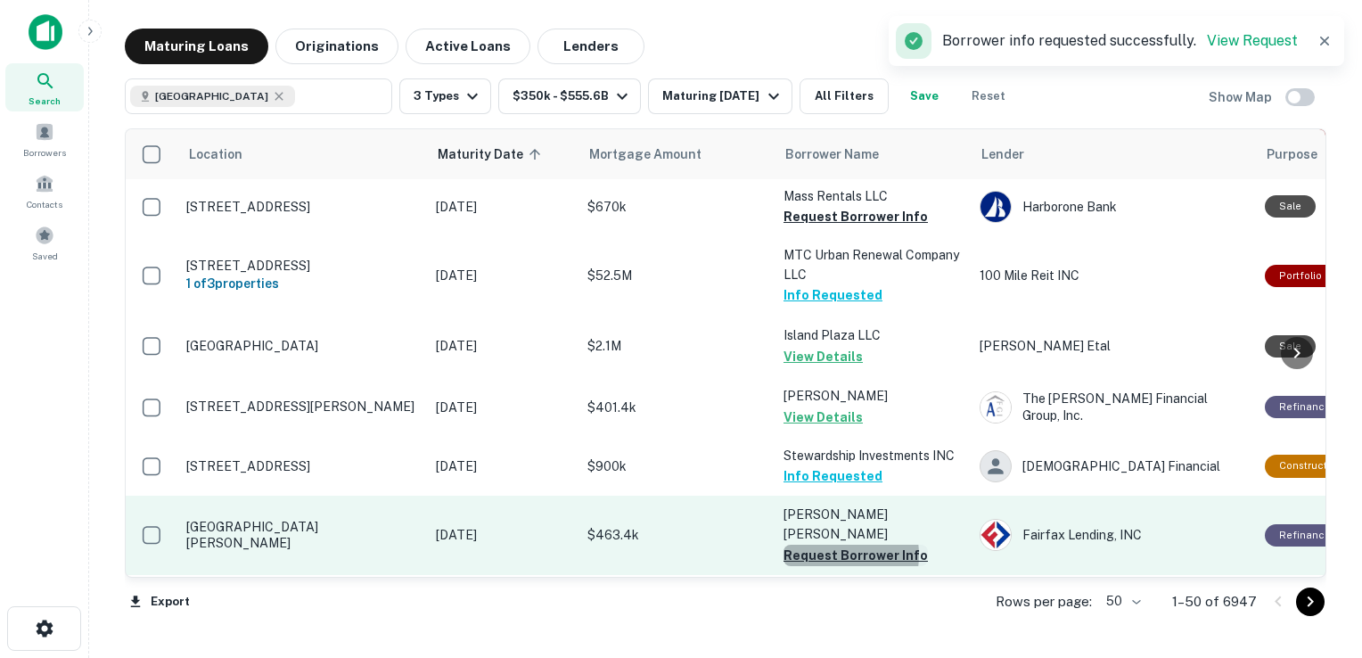
click at [826, 545] on button "Request Borrower Info" at bounding box center [855, 555] width 144 height 21
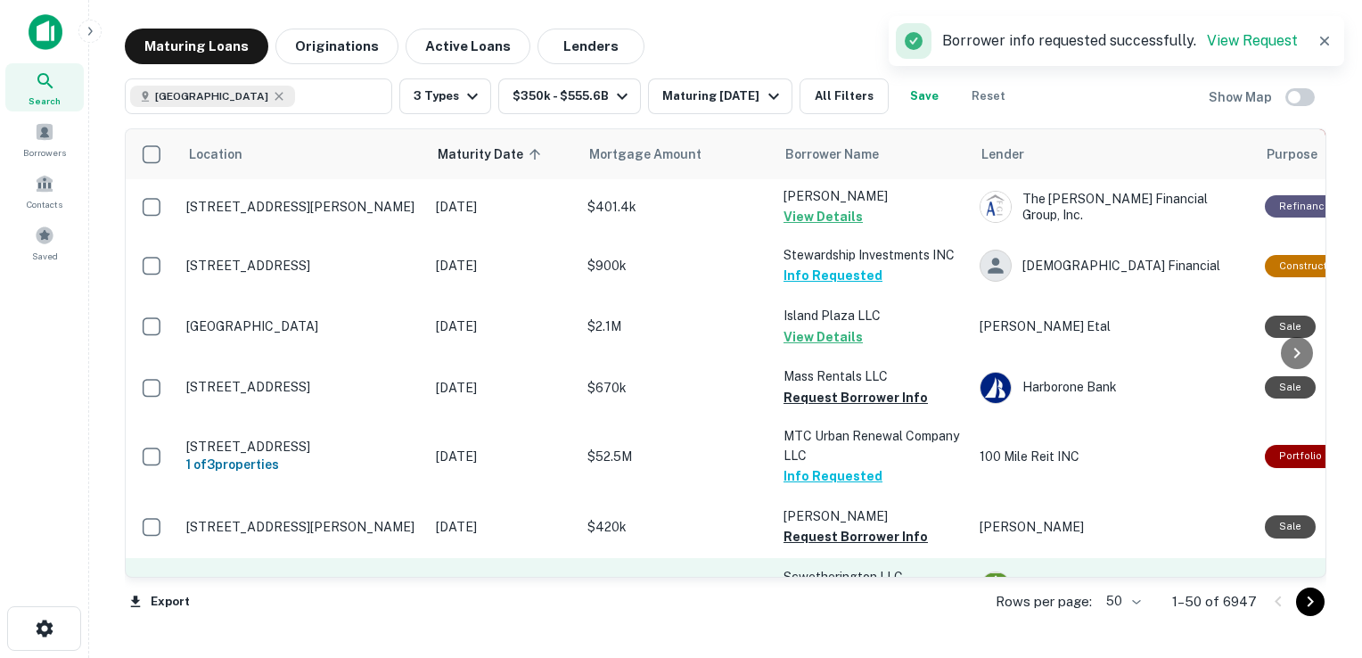
scroll to position [1982, 0]
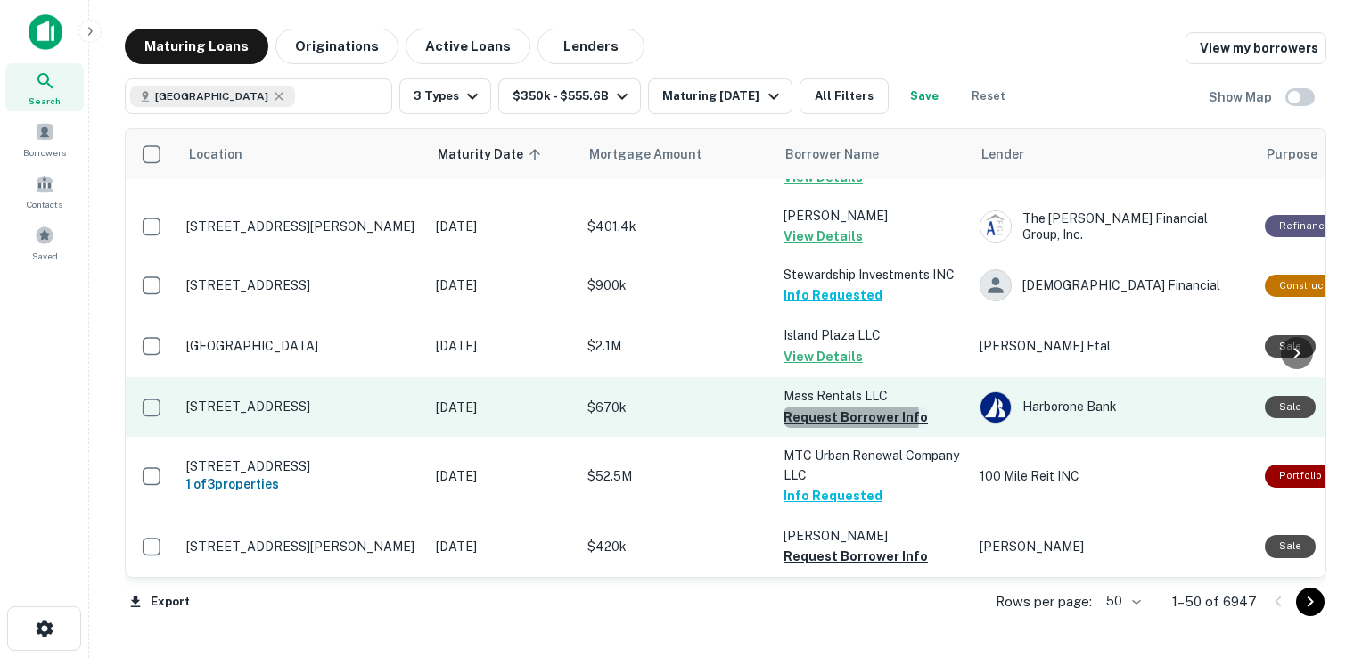
click at [841, 406] on button "Request Borrower Info" at bounding box center [855, 416] width 144 height 21
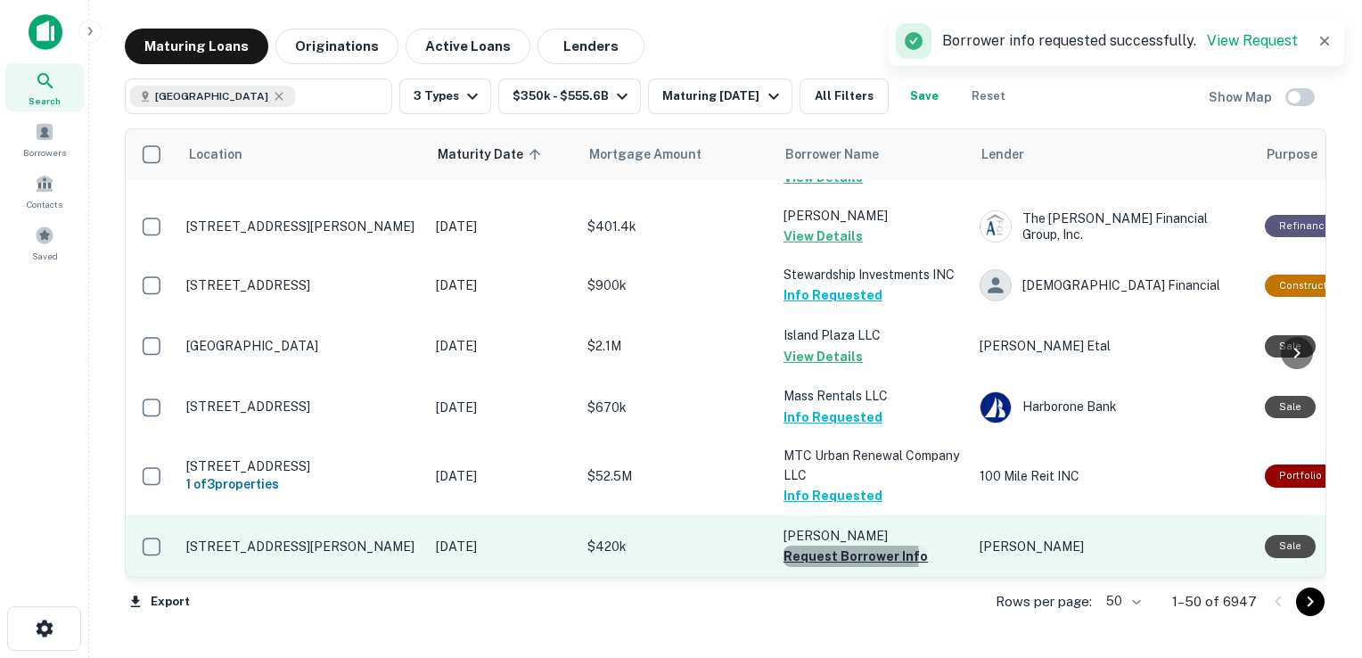
click at [816, 545] on button "Request Borrower Info" at bounding box center [855, 555] width 144 height 21
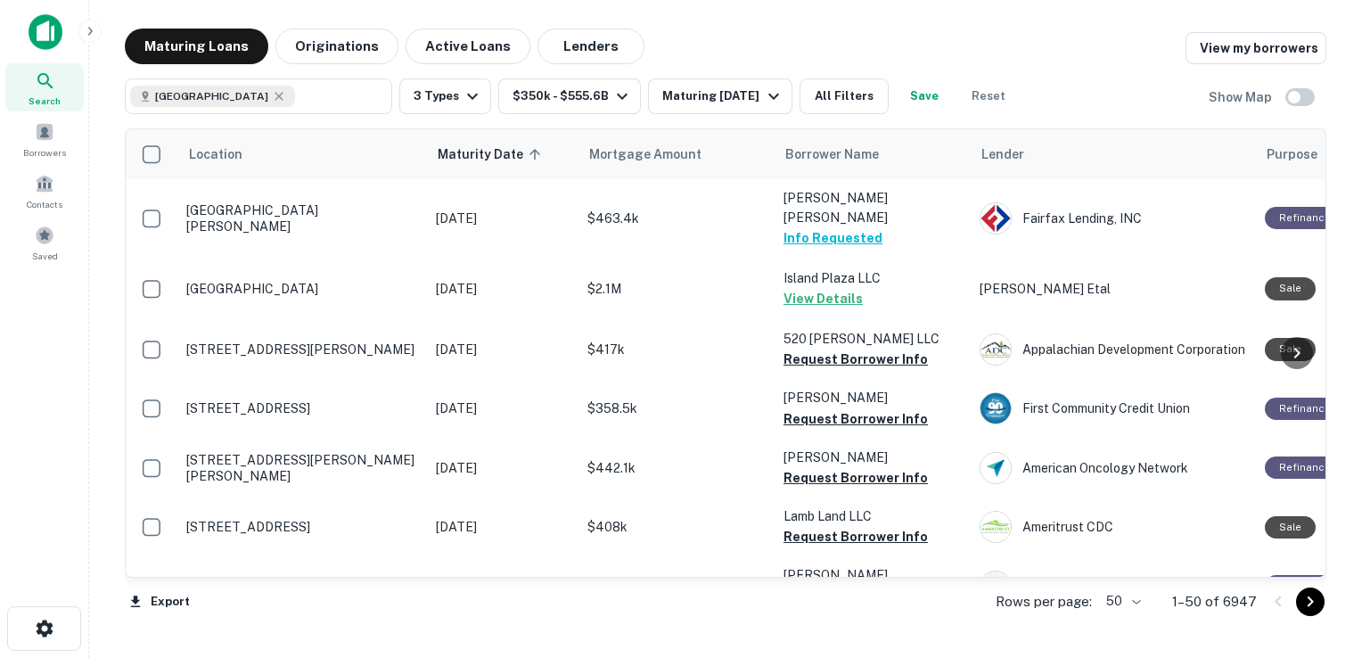
scroll to position [2371, 0]
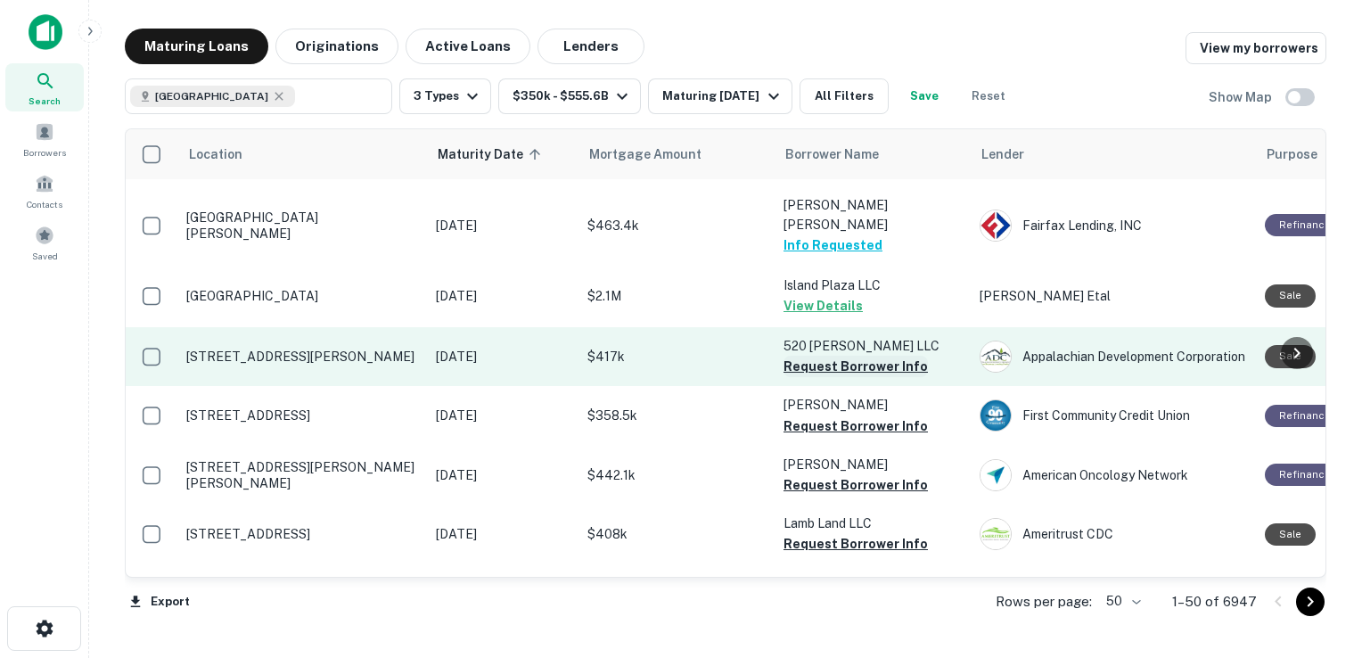
click at [820, 356] on button "Request Borrower Info" at bounding box center [855, 366] width 144 height 21
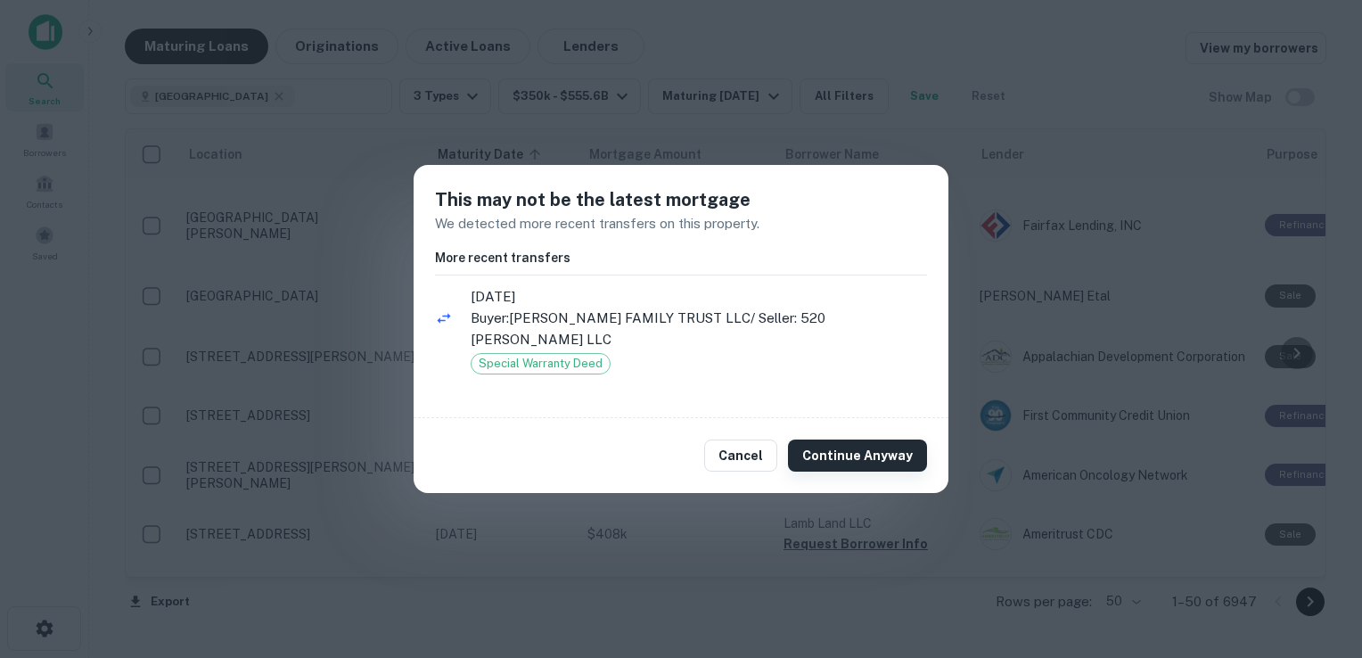
click at [848, 445] on button "Continue Anyway" at bounding box center [857, 455] width 139 height 32
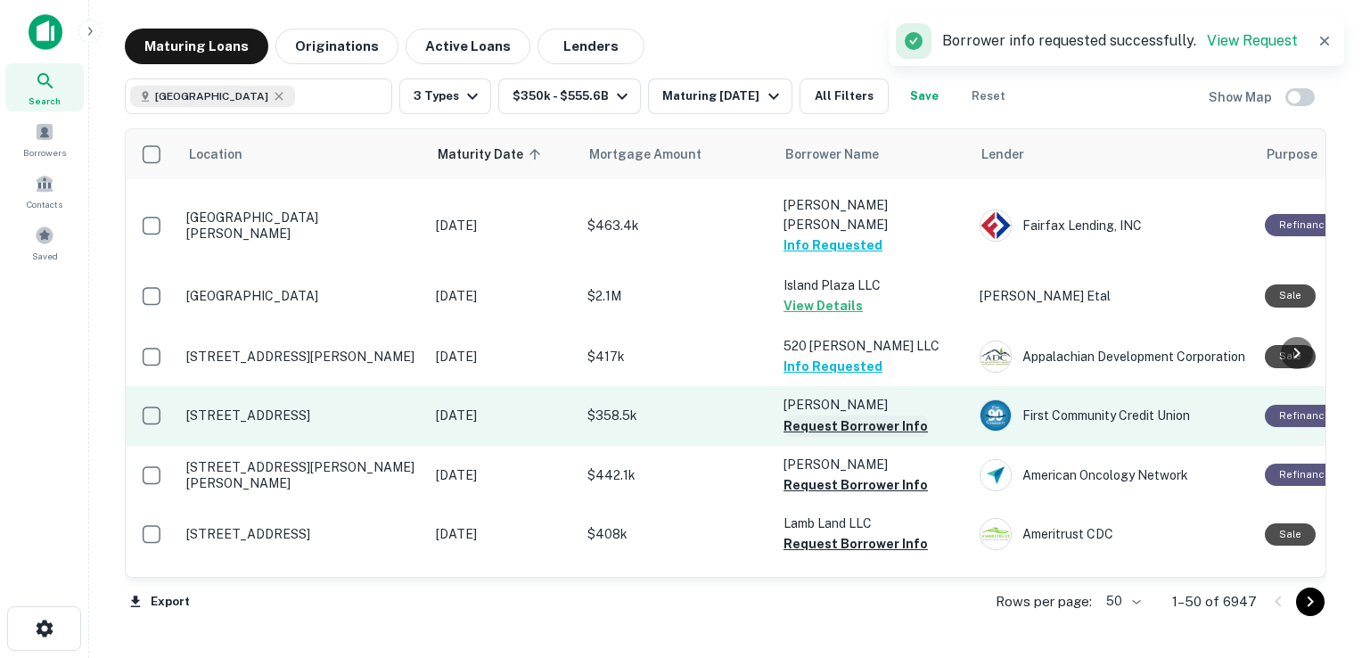
click at [873, 415] on button "Request Borrower Info" at bounding box center [855, 425] width 144 height 21
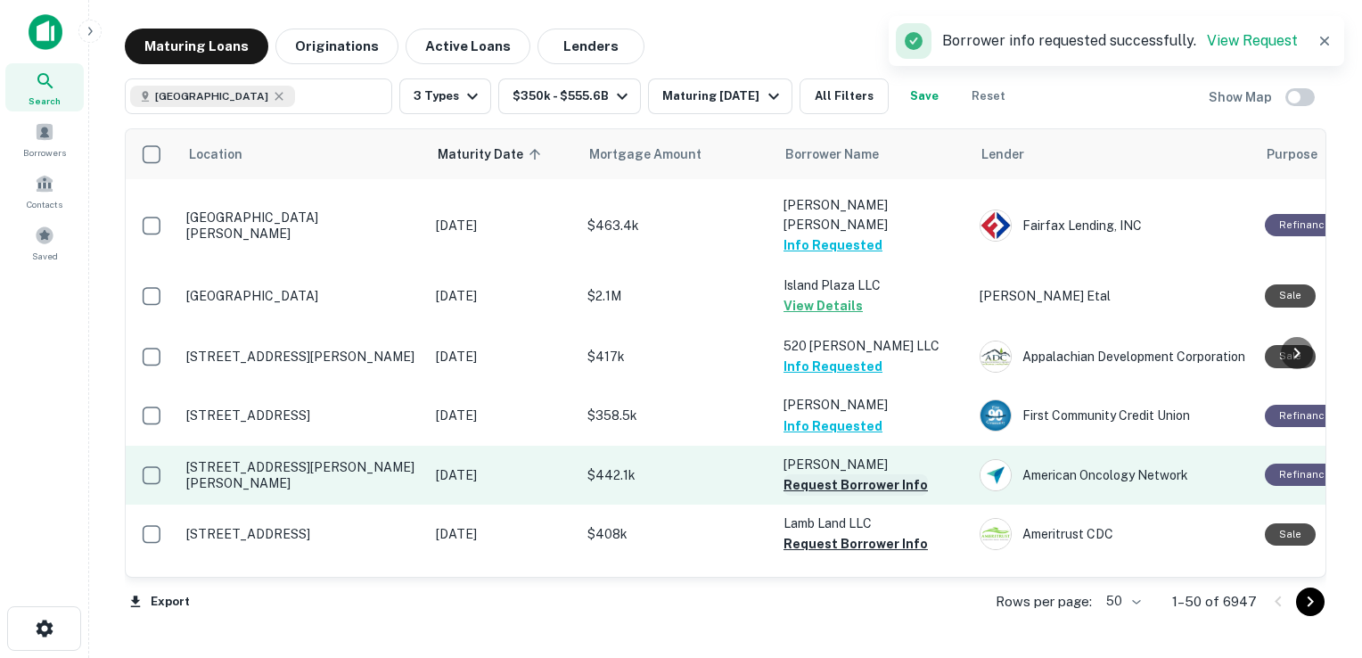
click at [852, 474] on button "Request Borrower Info" at bounding box center [855, 484] width 144 height 21
